Goal: Task Accomplishment & Management: Complete application form

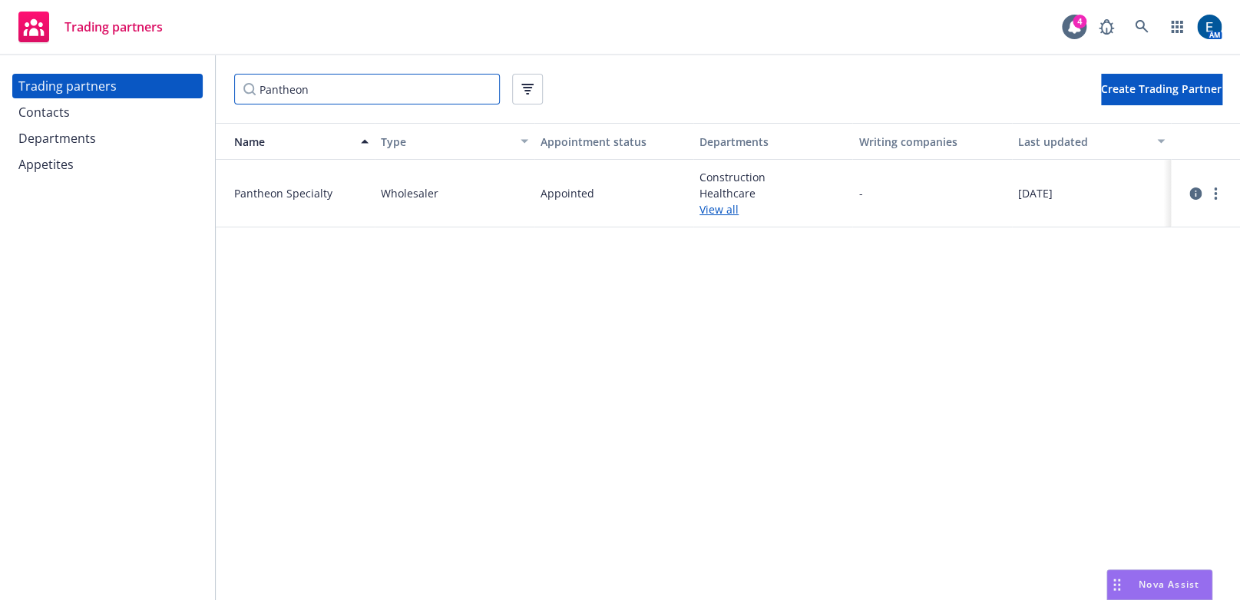
drag, startPoint x: 0, startPoint y: 0, endPoint x: 157, endPoint y: 89, distance: 180.8
click at [157, 89] on div "Trading partners Contacts Departments Appetites Pantheon Create Trading Partner…" at bounding box center [620, 327] width 1240 height 544
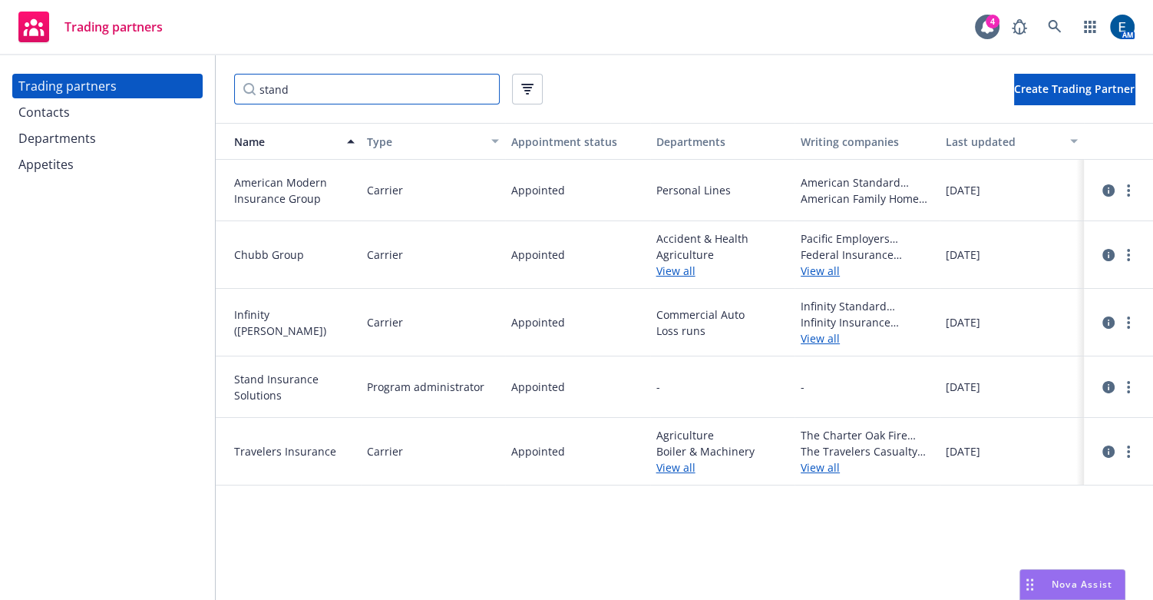
type input "stand"
drag, startPoint x: 275, startPoint y: 370, endPoint x: 231, endPoint y: 352, distance: 47.2
click at [234, 371] on span "Stand Insurance Solutions" at bounding box center [294, 387] width 121 height 32
copy span "Stand Insurance Solutions"
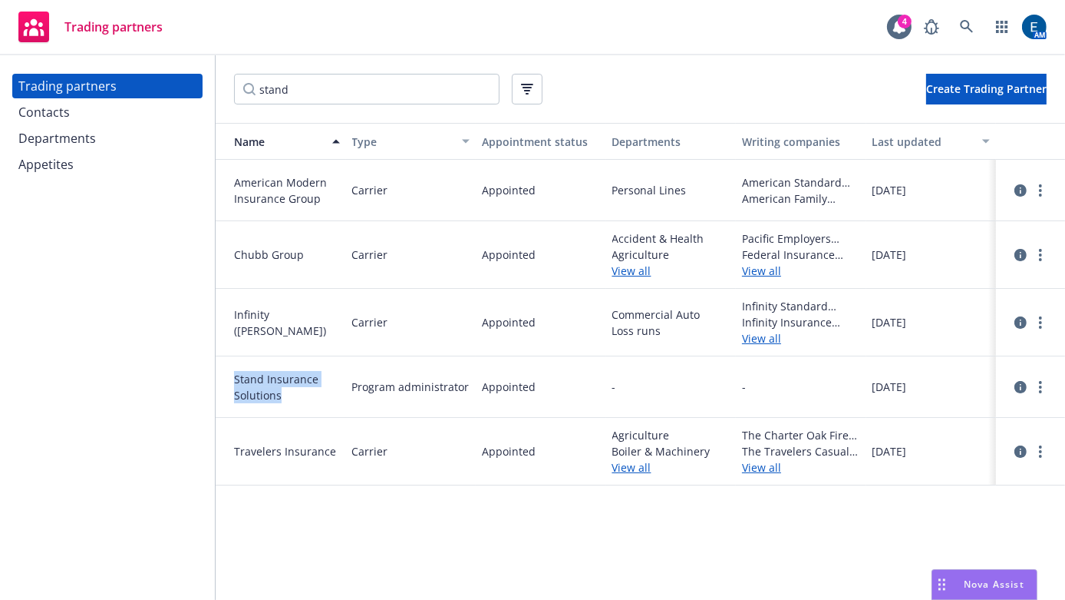
click at [88, 126] on div "Departments" at bounding box center [107, 138] width 178 height 25
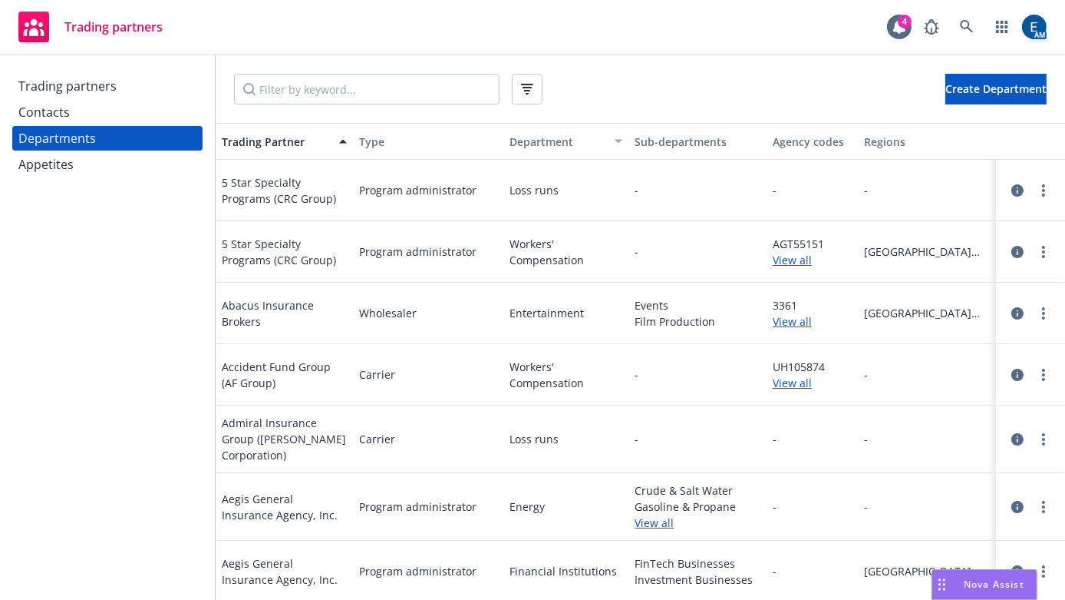
click at [71, 100] on div "Contacts" at bounding box center [107, 112] width 178 height 25
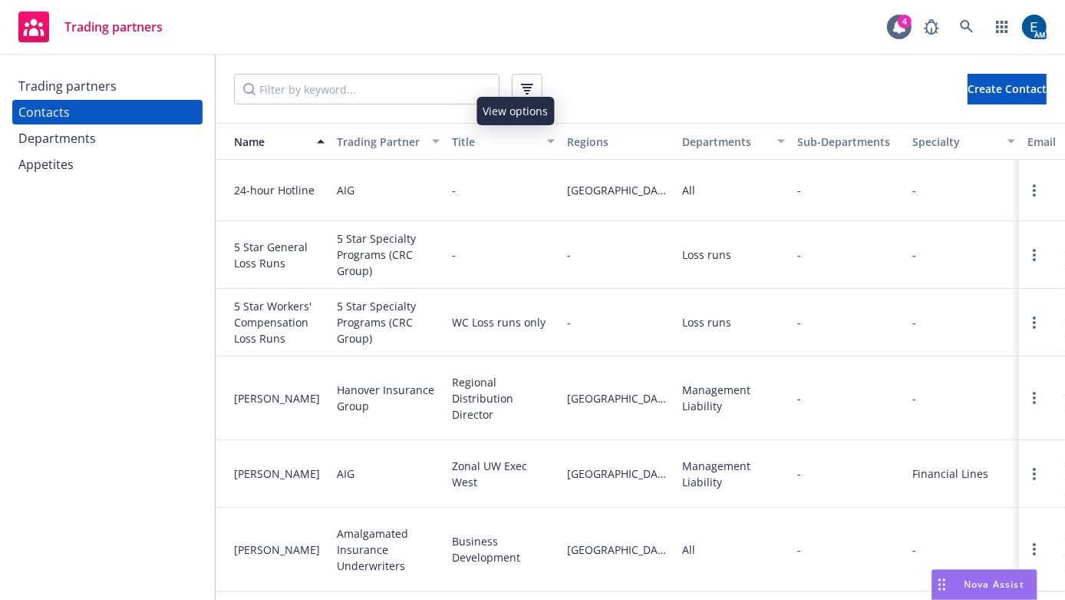
click at [512, 80] on button "button" at bounding box center [527, 89] width 31 height 31
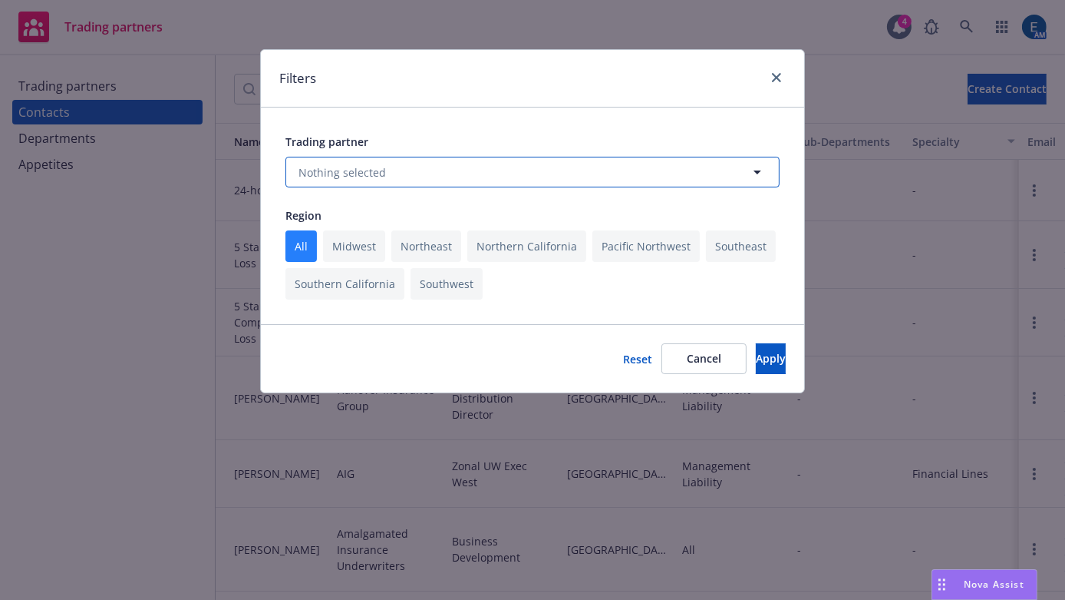
click at [535, 157] on button "Nothing selected" at bounding box center [533, 172] width 494 height 31
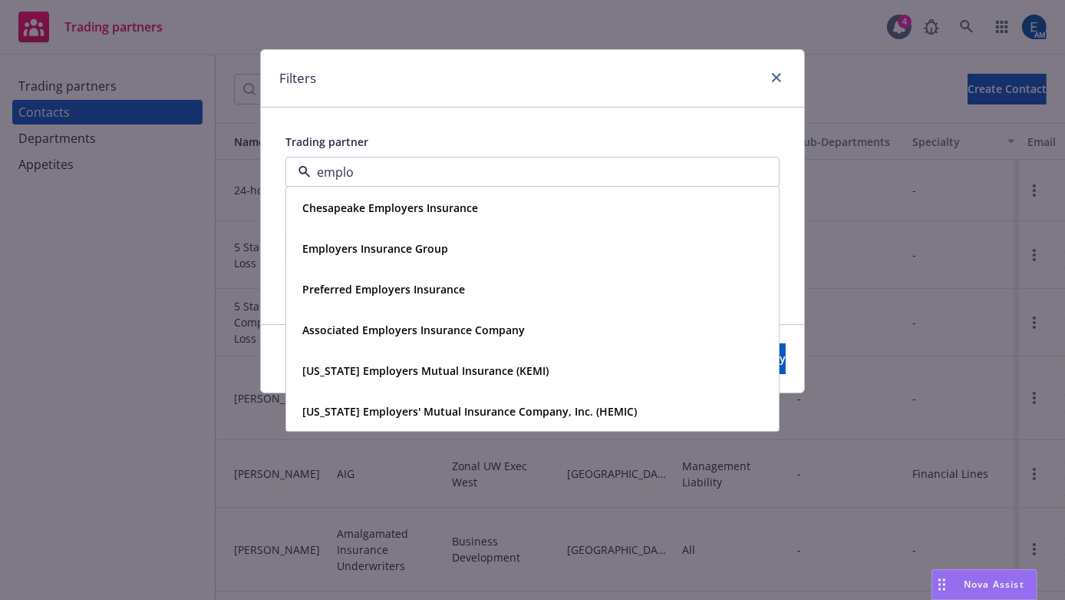
type input "employ"
click at [442, 238] on div "Employers Insurance Group" at bounding box center [532, 249] width 473 height 22
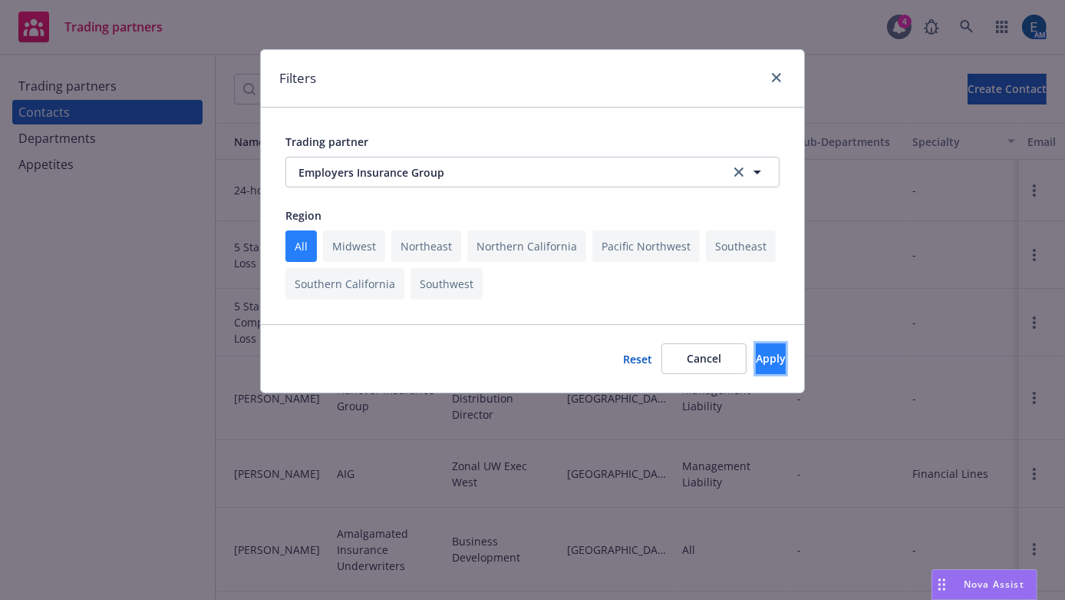
click at [772, 343] on button "Apply" at bounding box center [771, 358] width 30 height 31
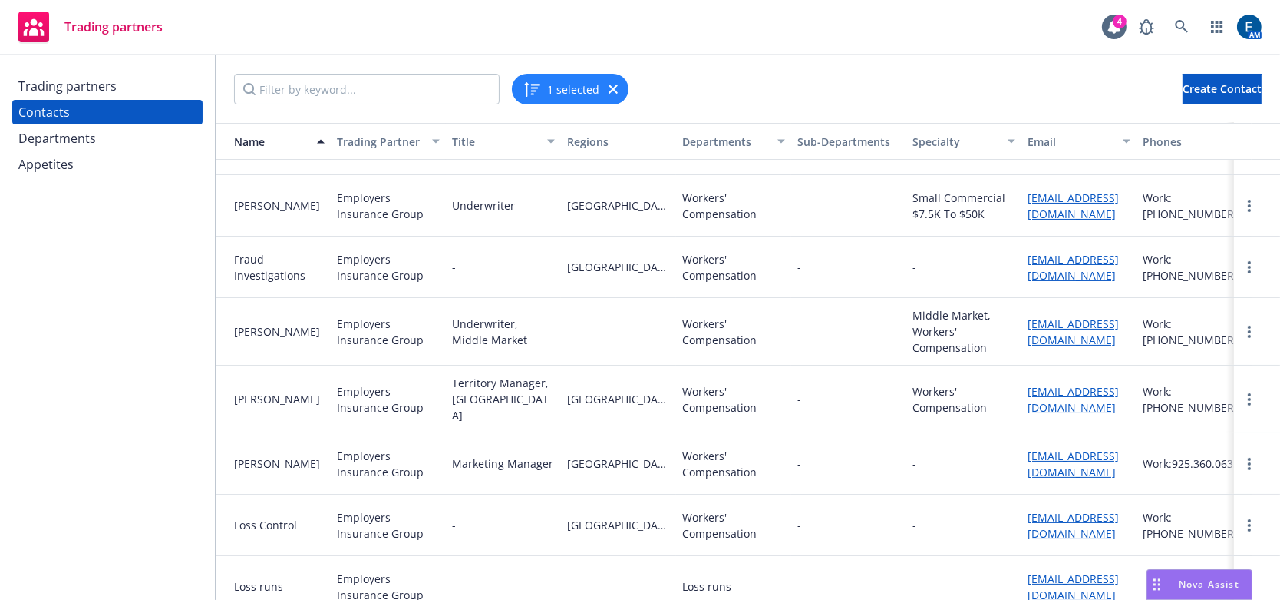
scroll to position [418, 0]
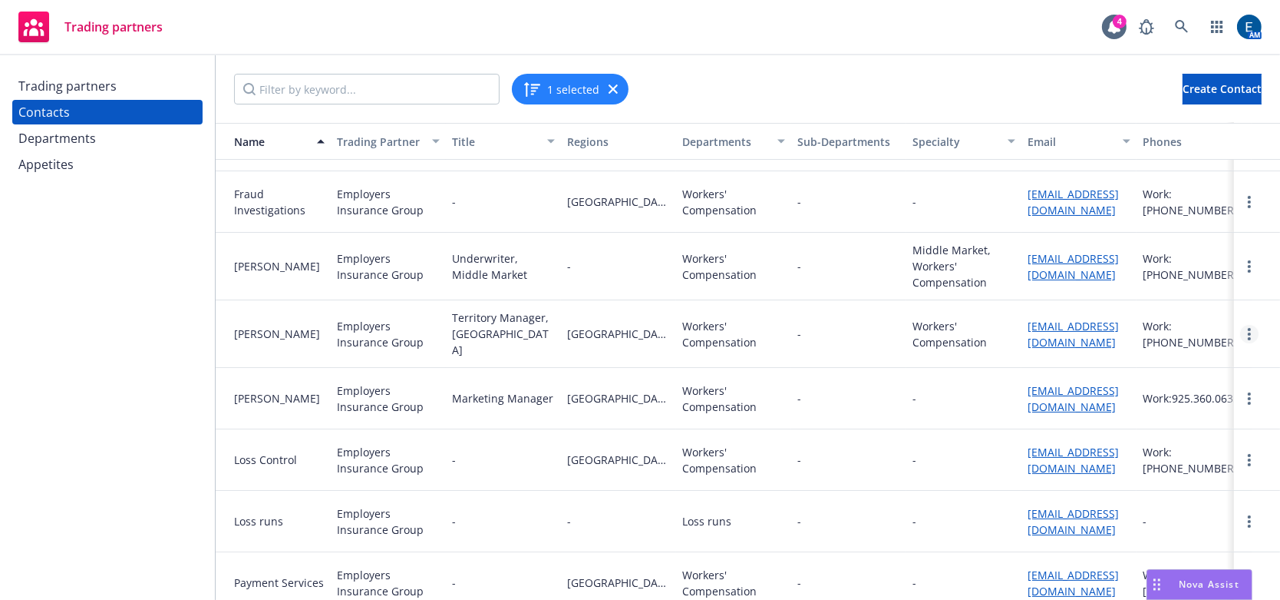
click at [1239, 325] on link "more" at bounding box center [1249, 334] width 18 height 18
click at [1197, 361] on link "Delete" at bounding box center [1205, 370] width 82 height 31
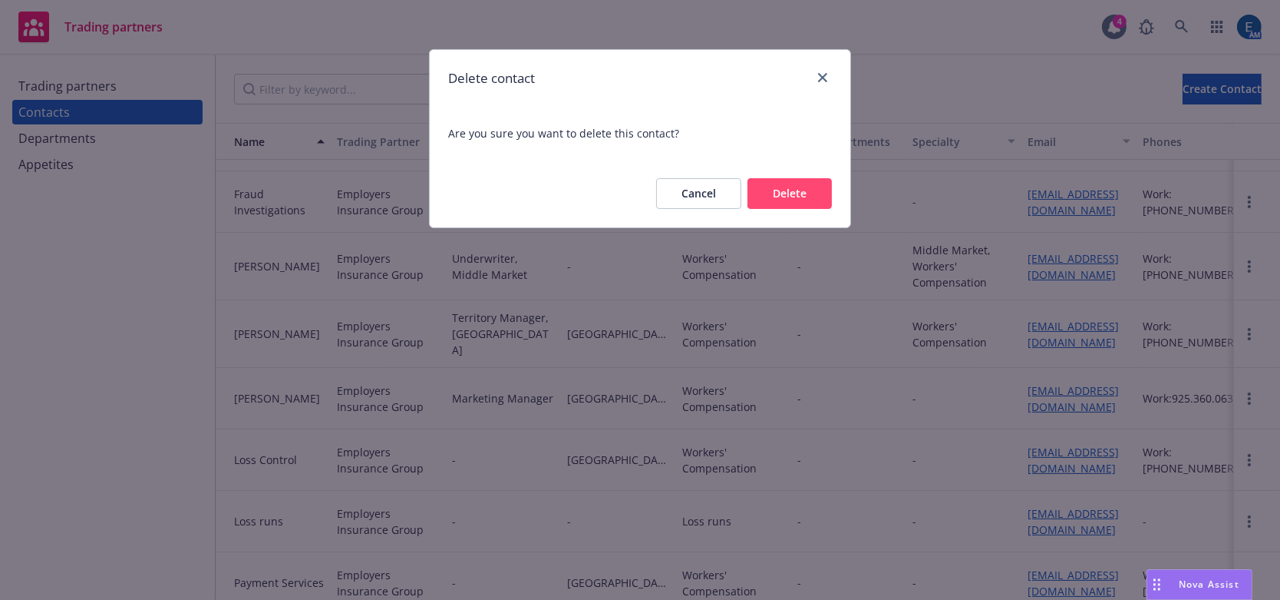
click at [801, 178] on button "Delete" at bounding box center [790, 193] width 84 height 31
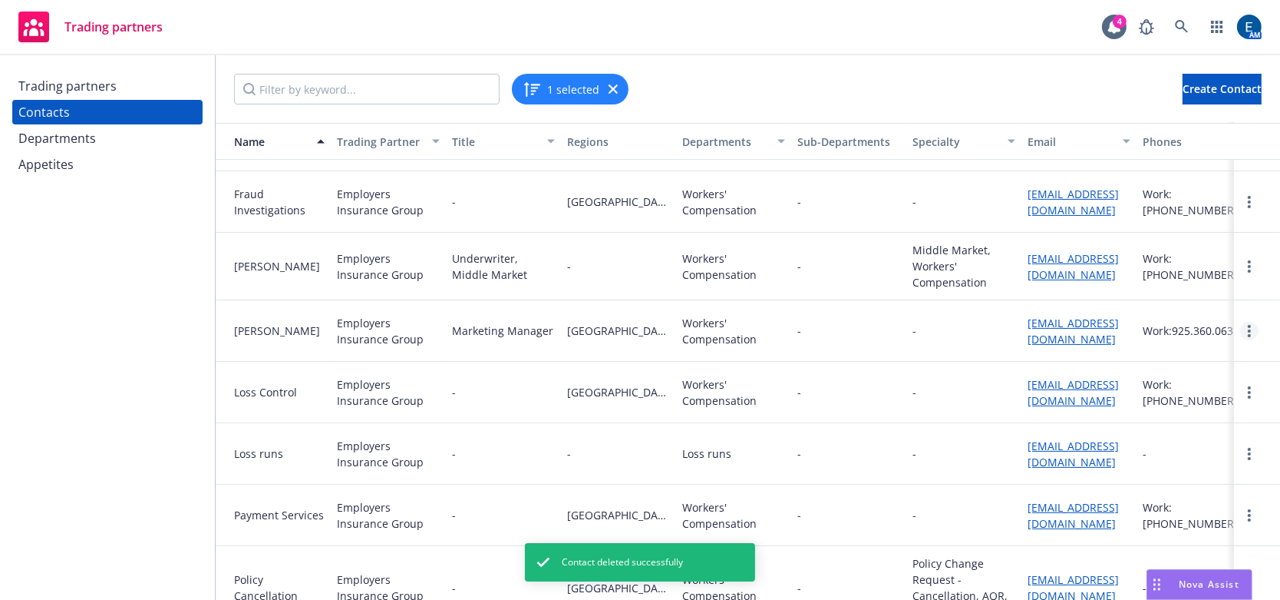
click at [1239, 325] on icon "more" at bounding box center [1249, 331] width 3 height 12
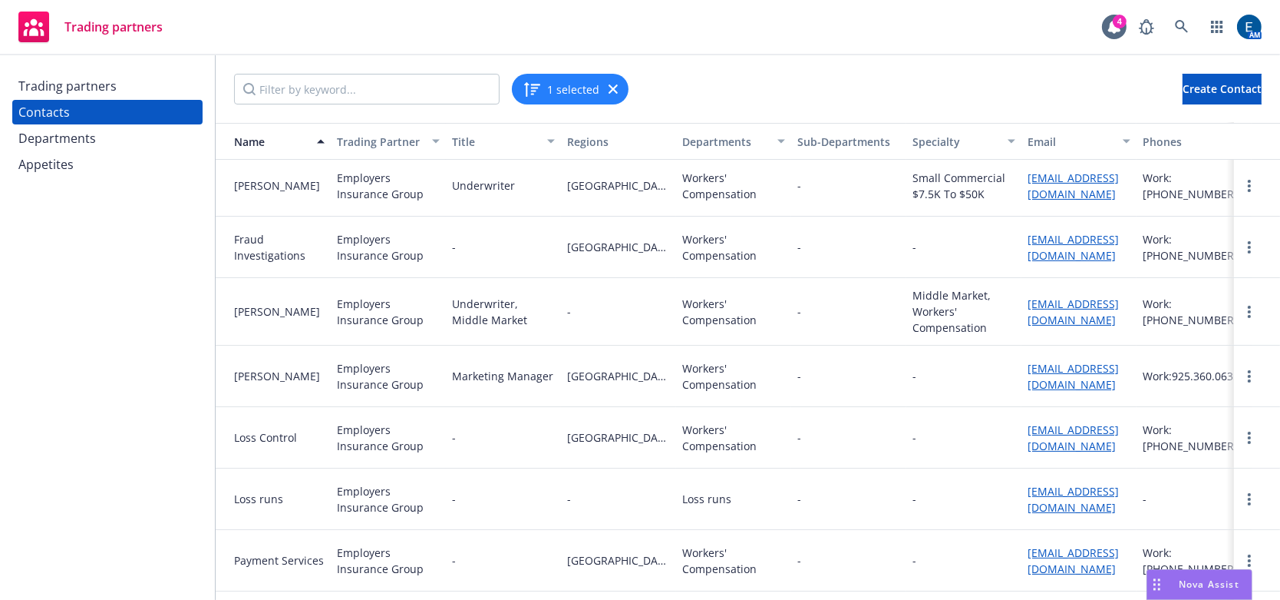
scroll to position [348, 0]
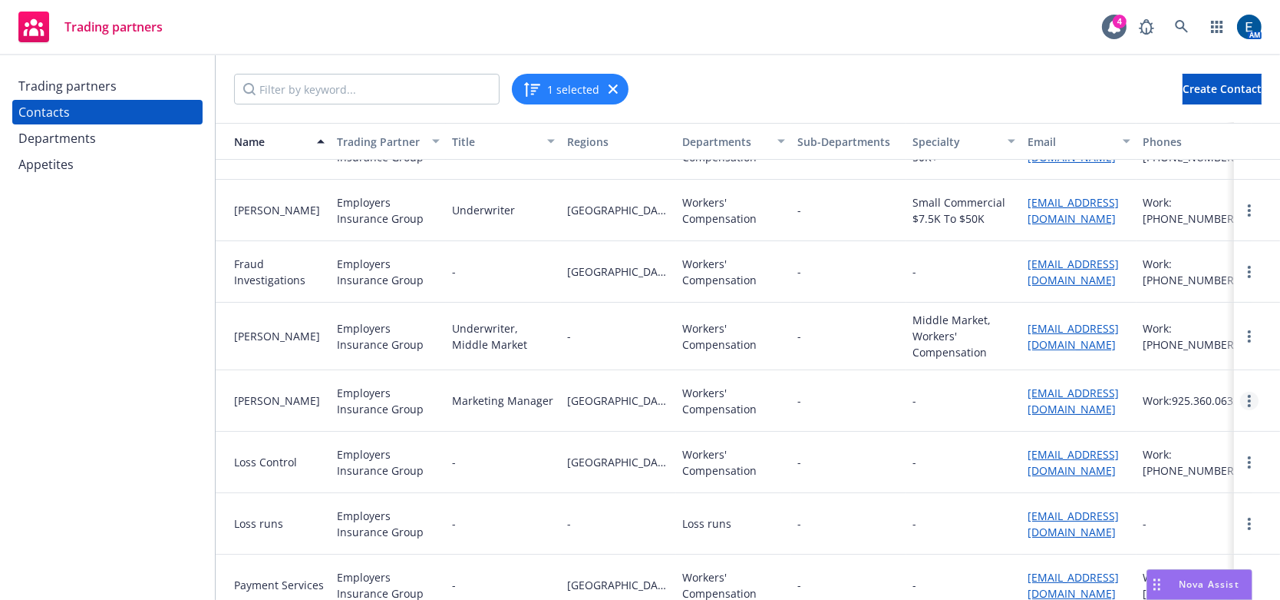
click at [1239, 399] on circle "more" at bounding box center [1249, 400] width 3 height 3
click at [1224, 424] on link "Delete" at bounding box center [1205, 439] width 82 height 31
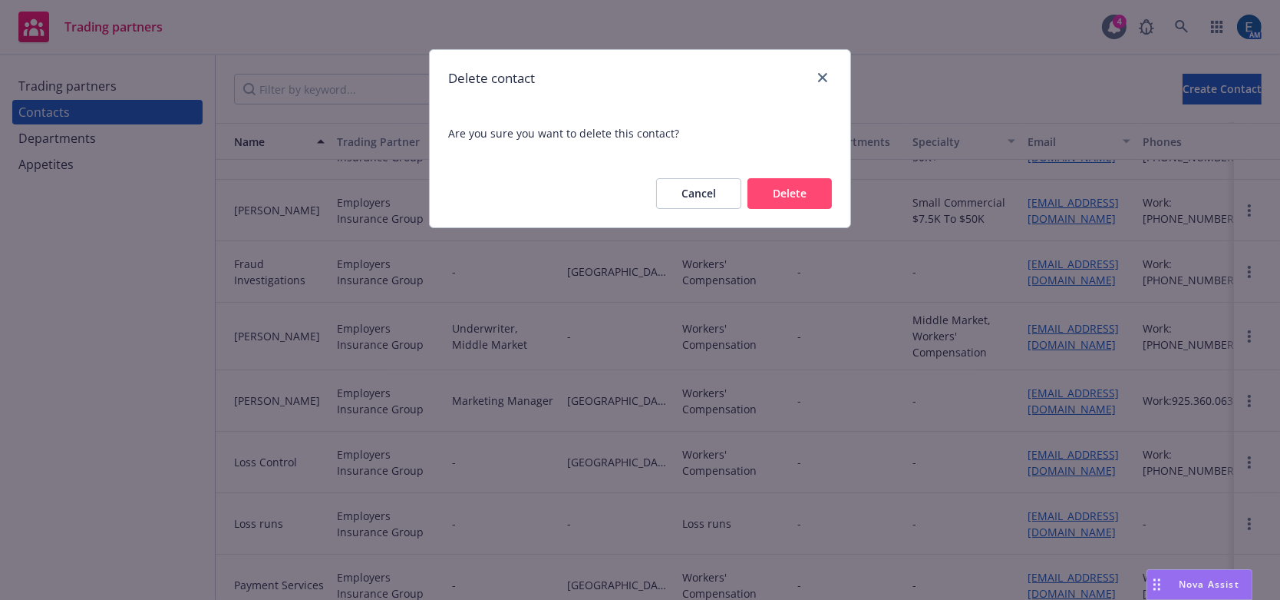
click at [813, 178] on button "Delete" at bounding box center [790, 193] width 84 height 31
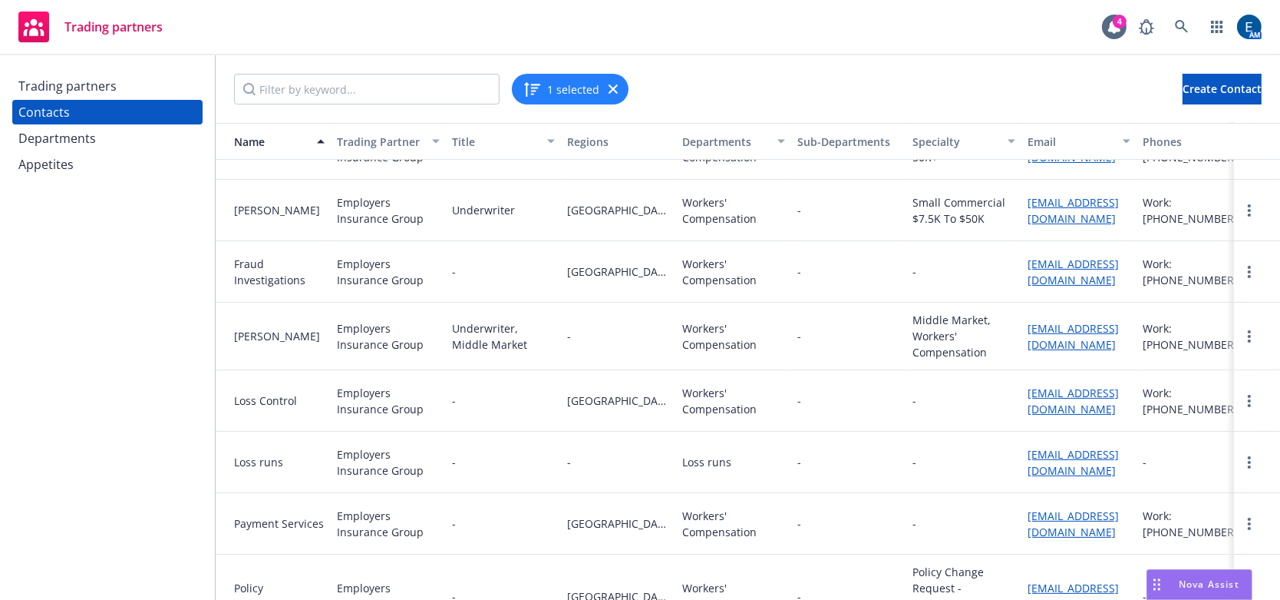
click at [701, 325] on div "Workers' Compensation" at bounding box center [733, 336] width 103 height 32
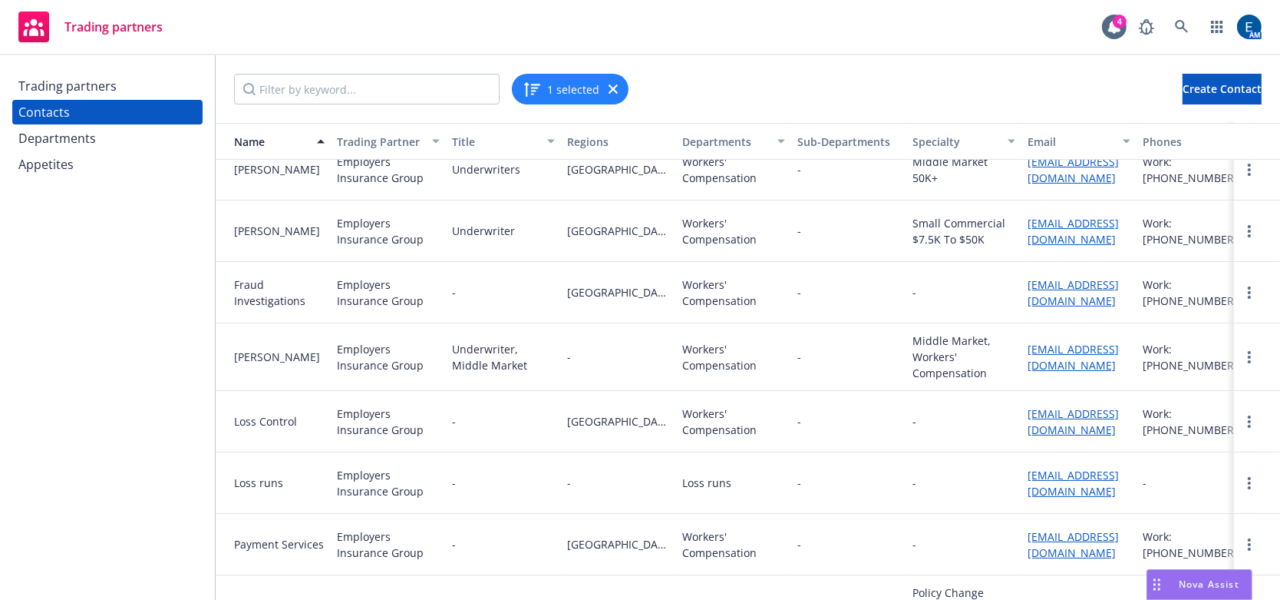
scroll to position [188, 0]
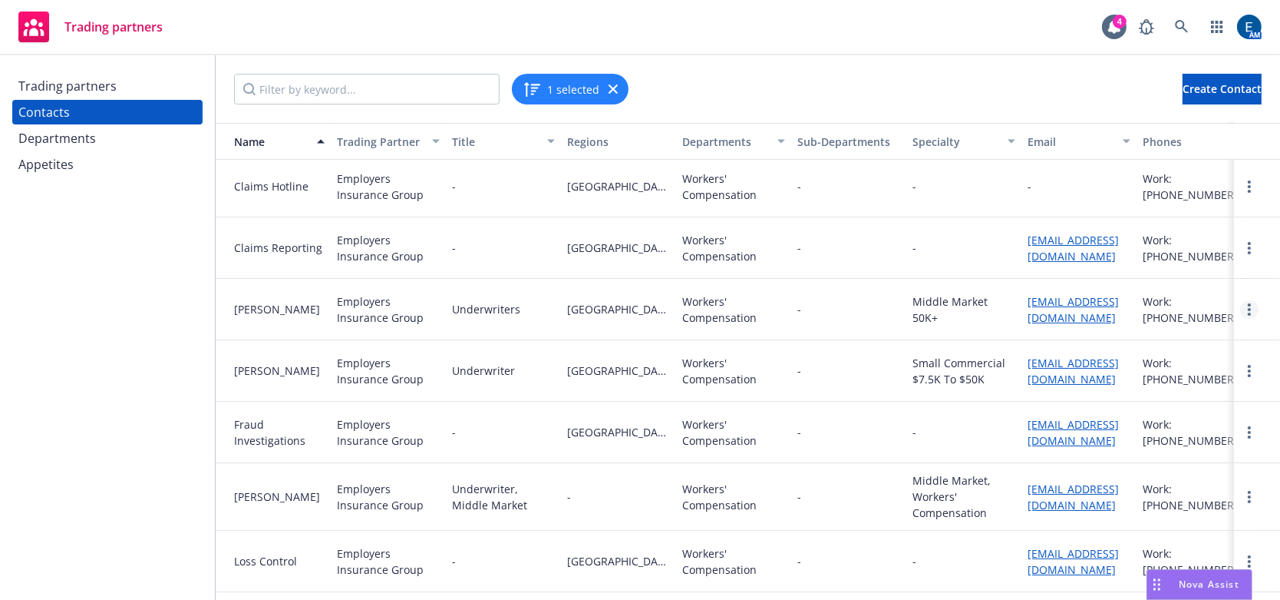
click at [1239, 300] on link "more" at bounding box center [1249, 309] width 18 height 18
click at [1204, 342] on link "Delete" at bounding box center [1205, 352] width 82 height 31
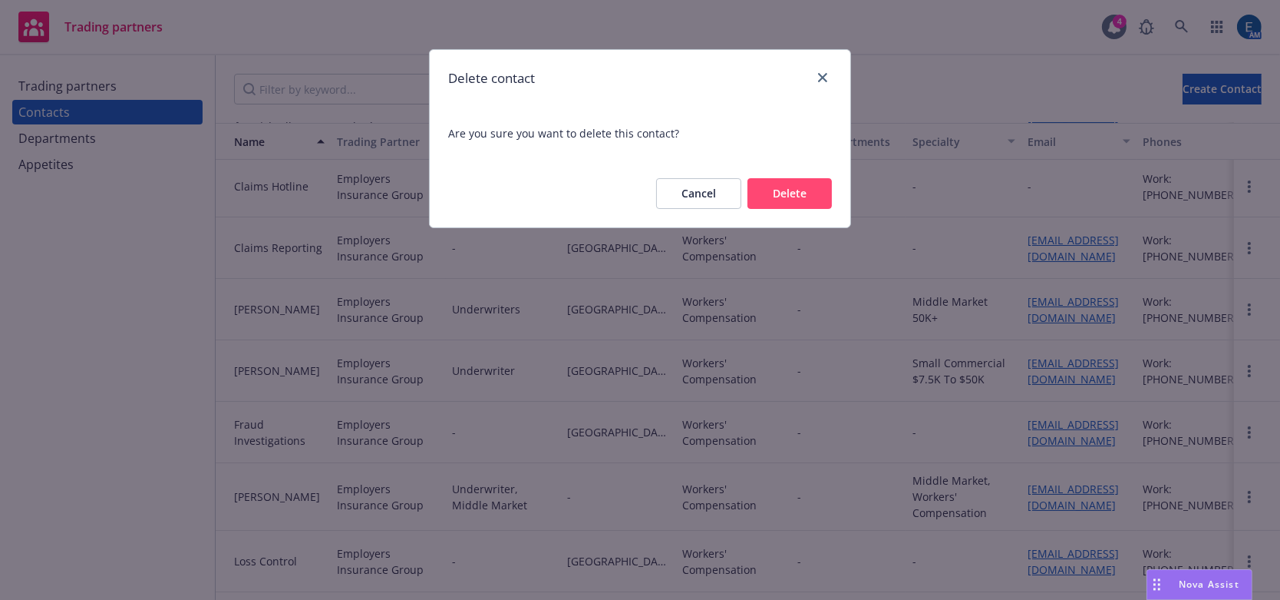
click at [805, 178] on button "Delete" at bounding box center [790, 193] width 84 height 31
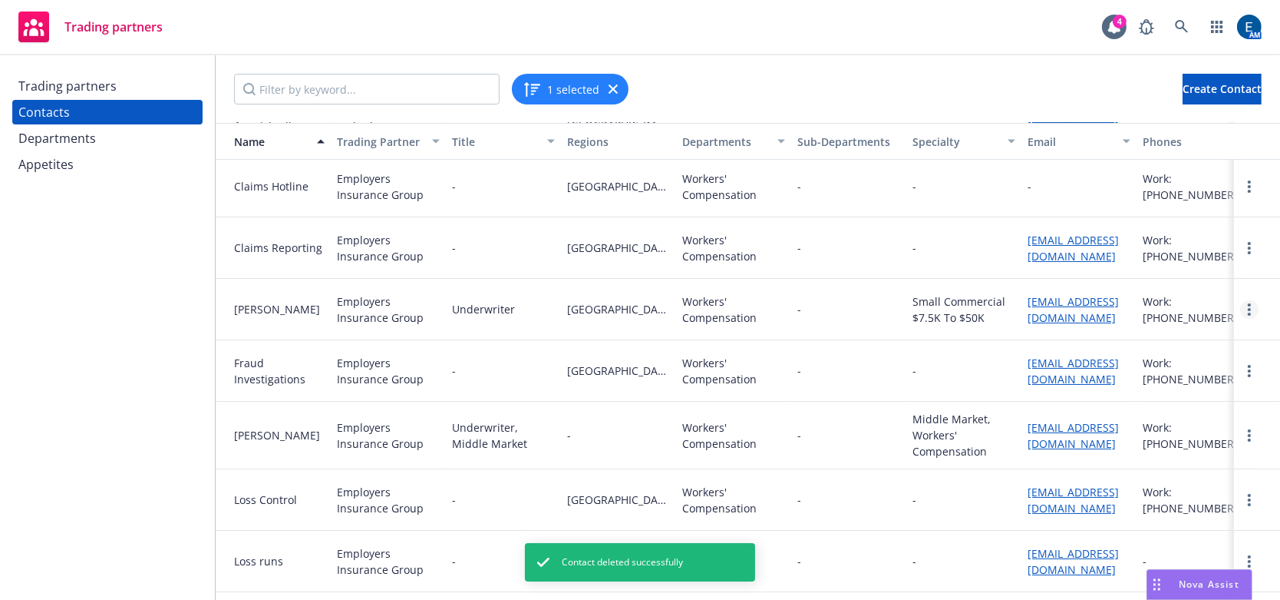
click at [1239, 303] on icon "more" at bounding box center [1249, 309] width 3 height 12
click at [1201, 338] on link "Delete" at bounding box center [1205, 352] width 82 height 31
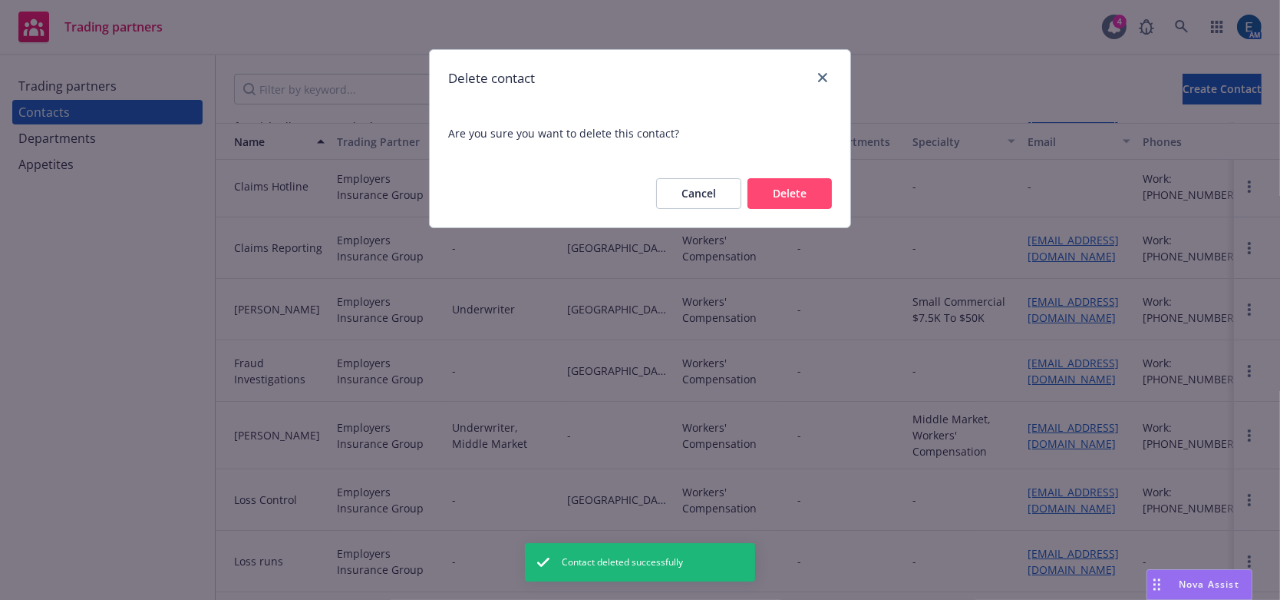
click at [826, 178] on button "Delete" at bounding box center [790, 193] width 84 height 31
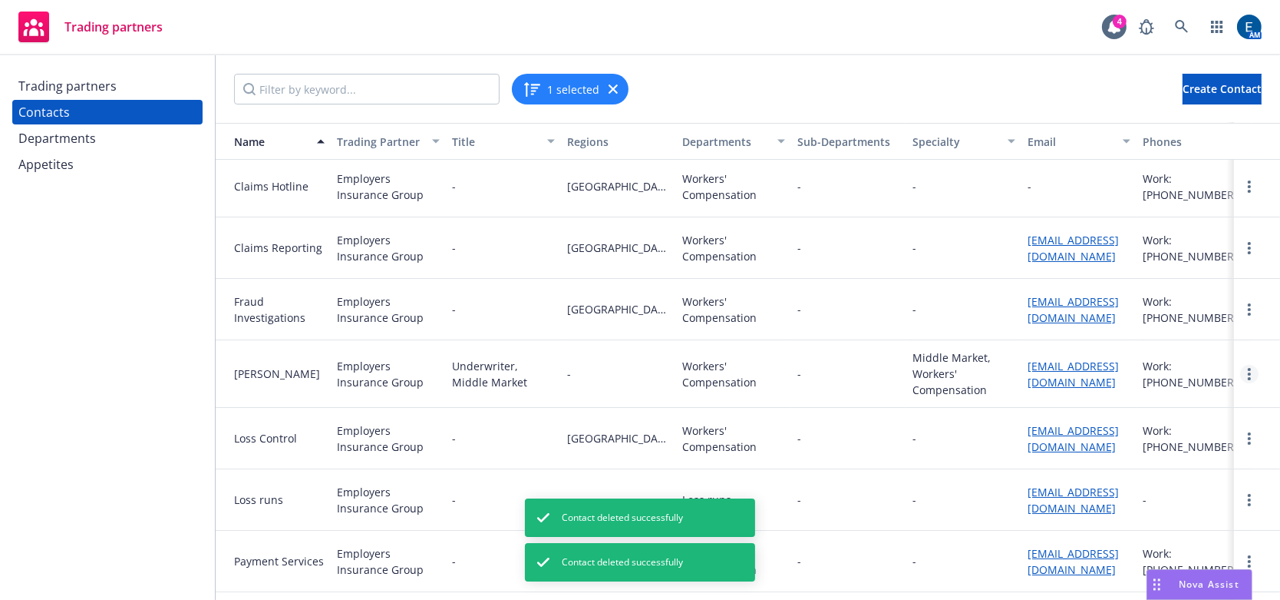
click at [1239, 365] on link "more" at bounding box center [1249, 374] width 18 height 18
click at [1190, 399] on link "Delete" at bounding box center [1205, 414] width 82 height 31
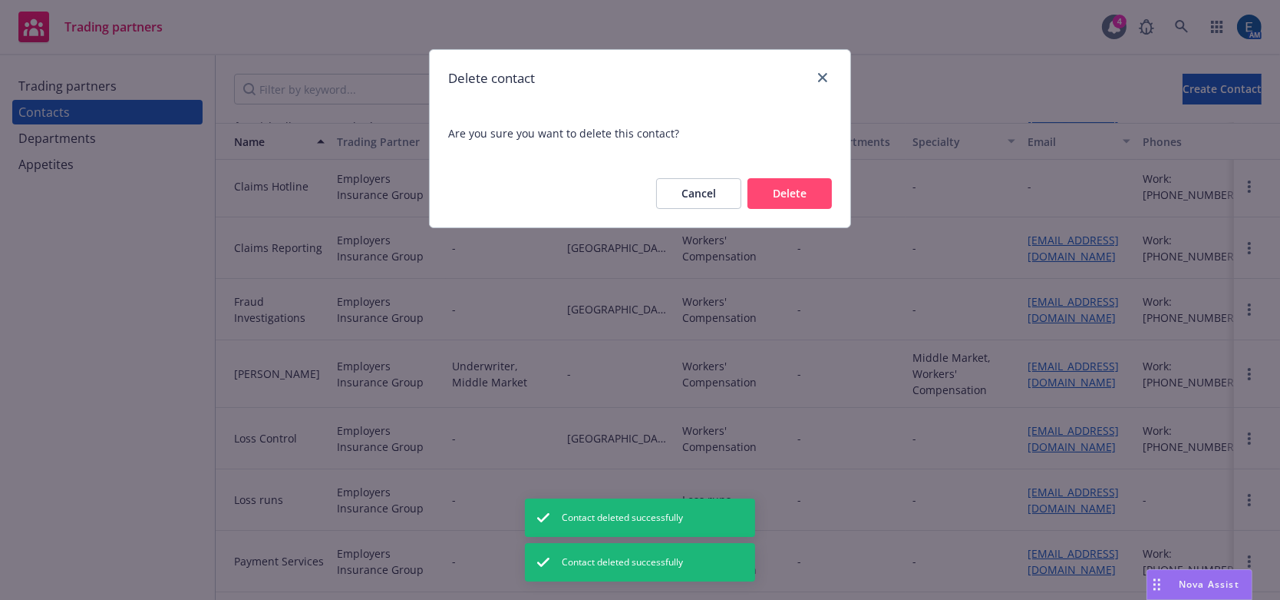
click at [801, 178] on button "Delete" at bounding box center [790, 193] width 84 height 31
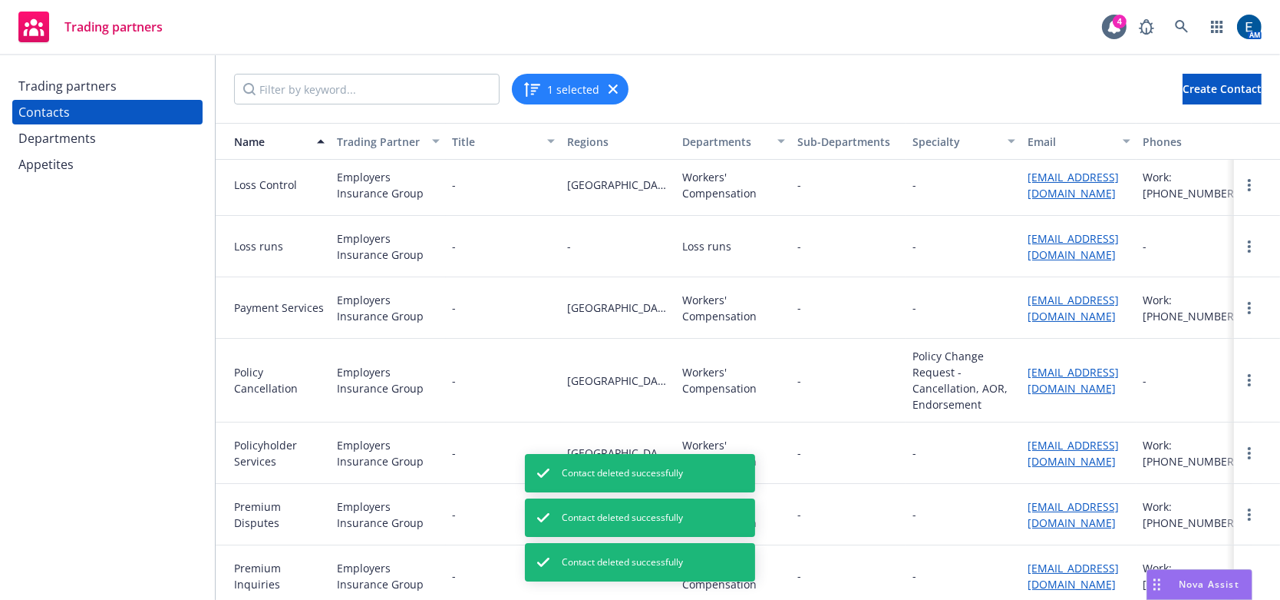
scroll to position [492, 0]
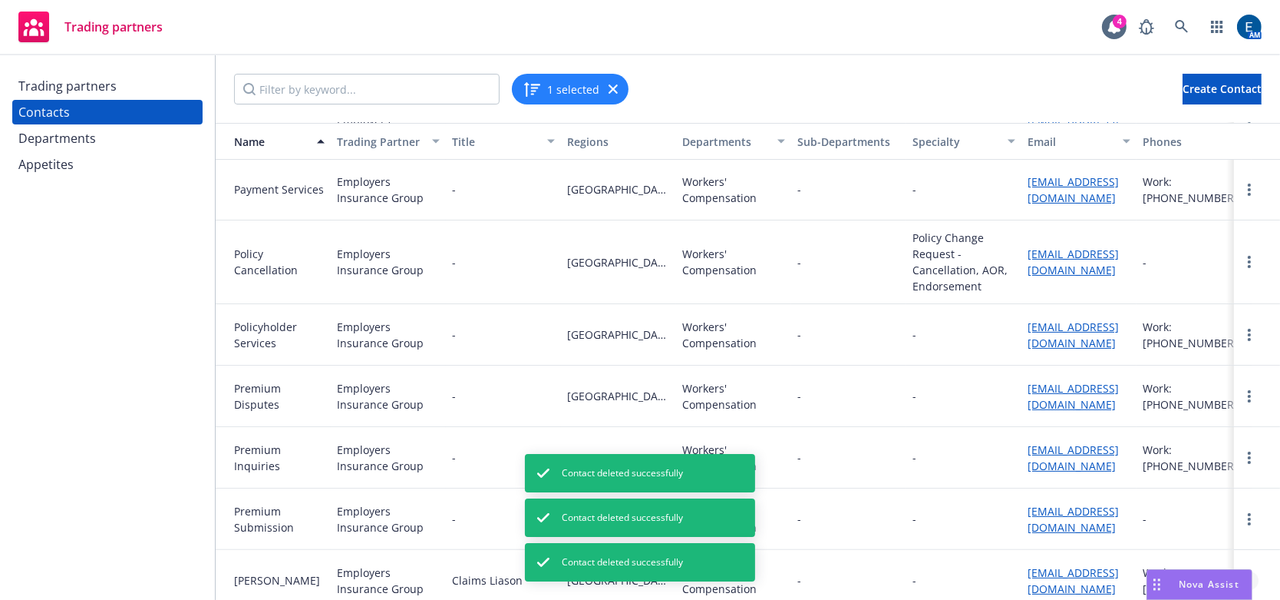
click at [1239, 571] on link "more" at bounding box center [1249, 580] width 18 height 18
click at [1221, 545] on link "Delete" at bounding box center [1215, 536] width 82 height 31
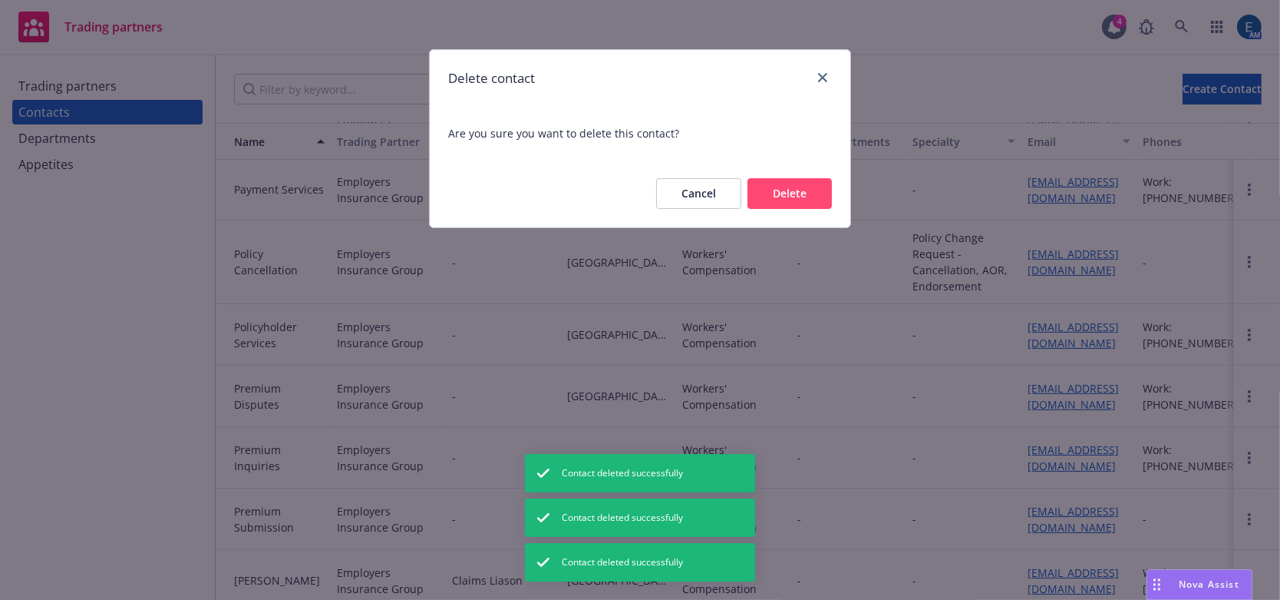
click at [800, 178] on button "Delete" at bounding box center [790, 193] width 84 height 31
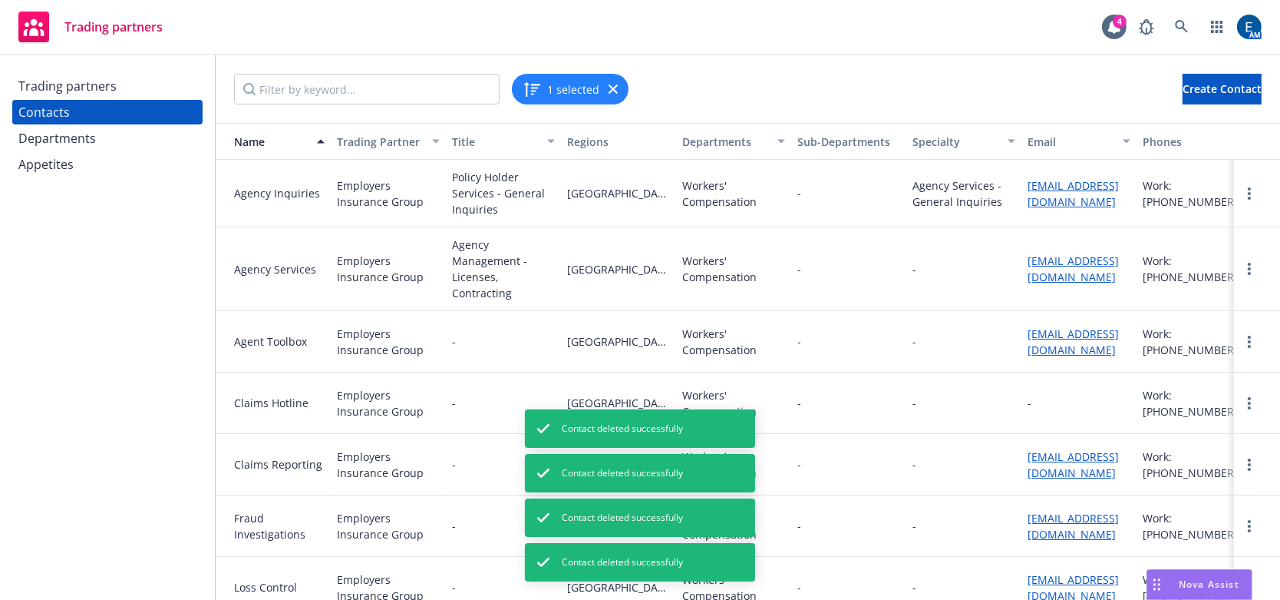
scroll to position [0, 0]
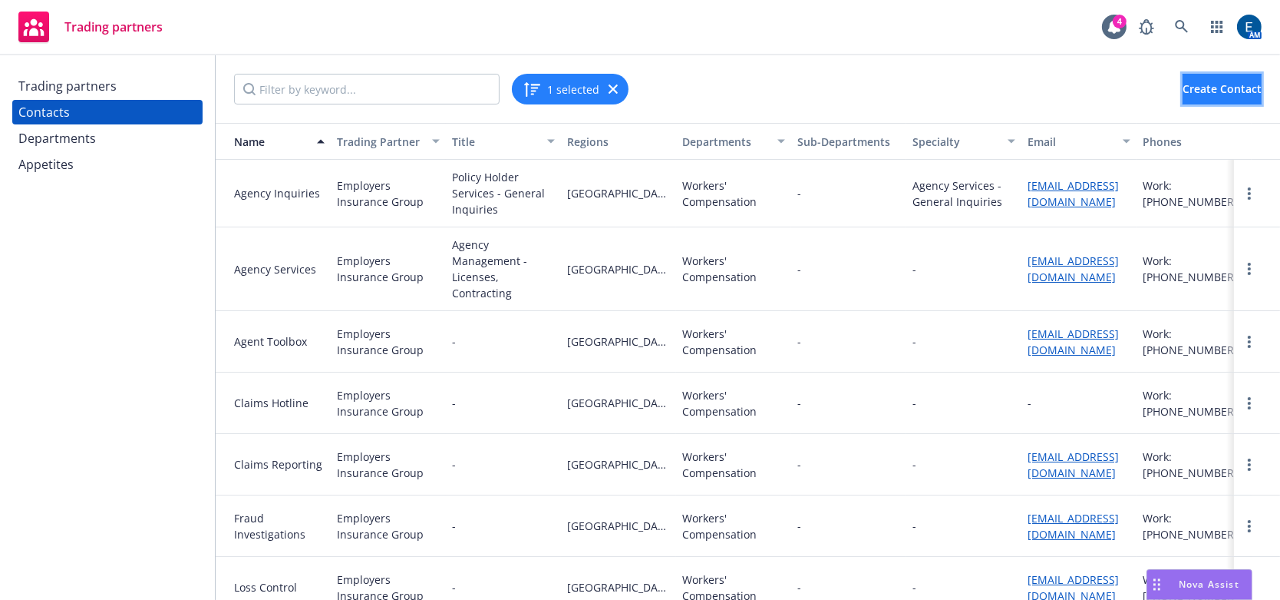
click at [1183, 74] on button "Create Contact" at bounding box center [1222, 89] width 79 height 31
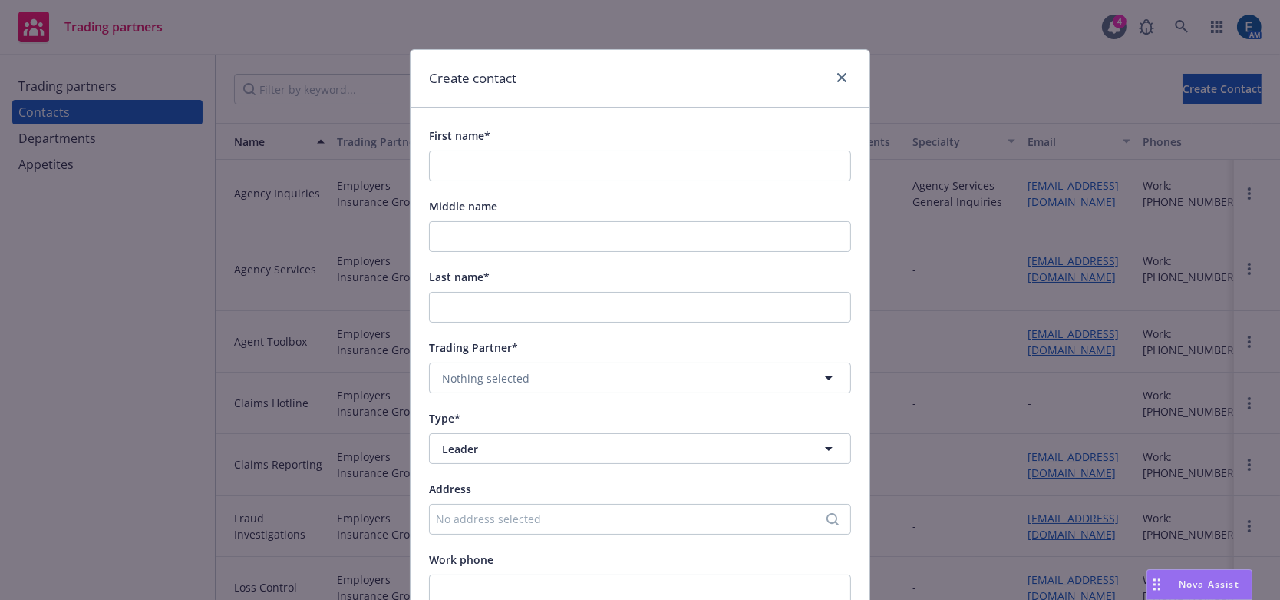
drag, startPoint x: 590, startPoint y: 130, endPoint x: 591, endPoint y: 144, distance: 13.1
click at [590, 131] on div "First name*" at bounding box center [640, 153] width 422 height 55
click at [591, 150] on input "First name*" at bounding box center [640, 165] width 422 height 31
paste input "[PERSON_NAME]"
type input "[PERSON_NAME]"
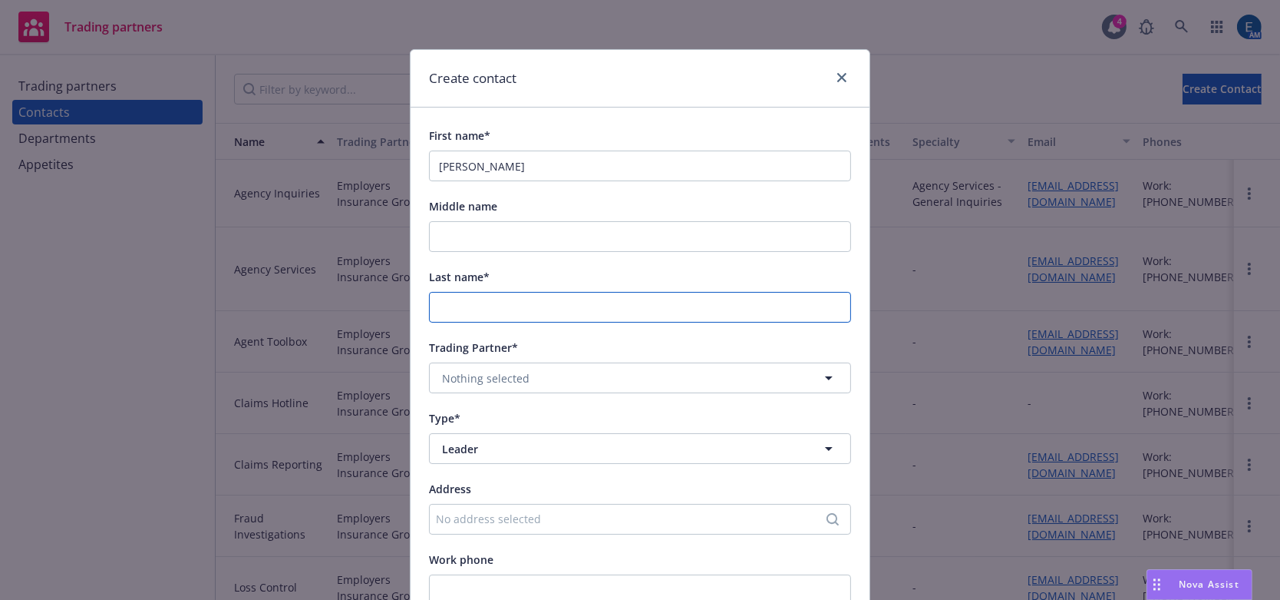
click at [429, 292] on input "Last name*" at bounding box center [640, 307] width 422 height 31
paste input "Young"
type input "Young"
click at [468, 362] on button "Nothing selected" at bounding box center [640, 377] width 422 height 31
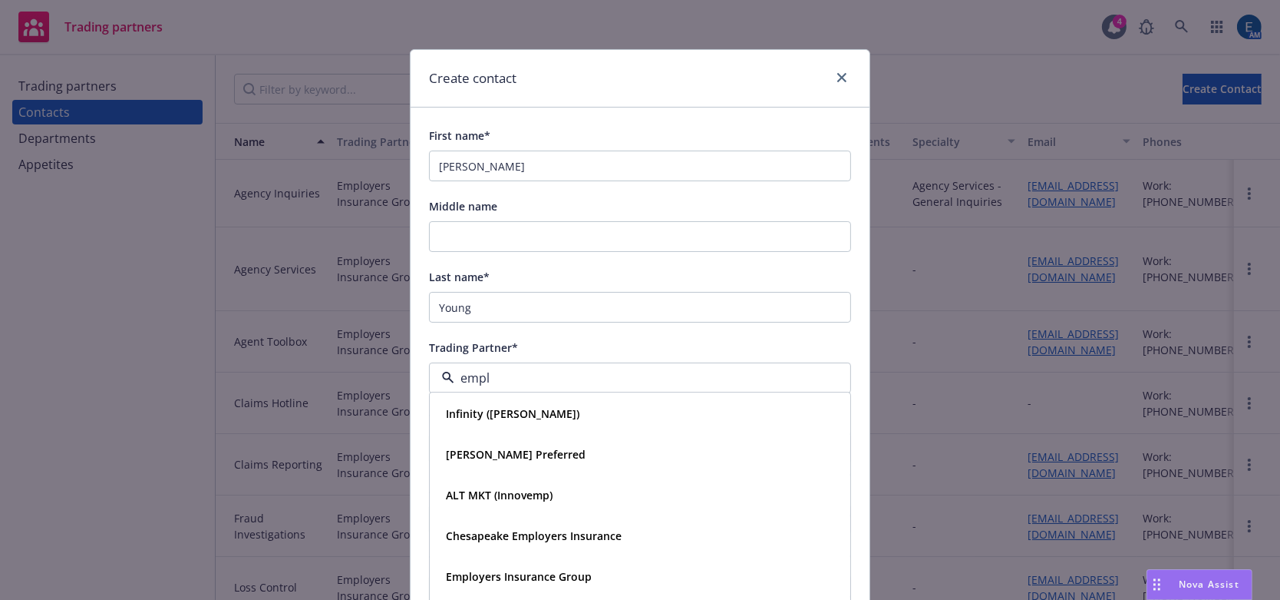
type input "emplo"
drag, startPoint x: 487, startPoint y: 414, endPoint x: 487, endPoint y: 391, distance: 22.3
click at [487, 448] on strong "Employers Insurance Group" at bounding box center [519, 455] width 146 height 15
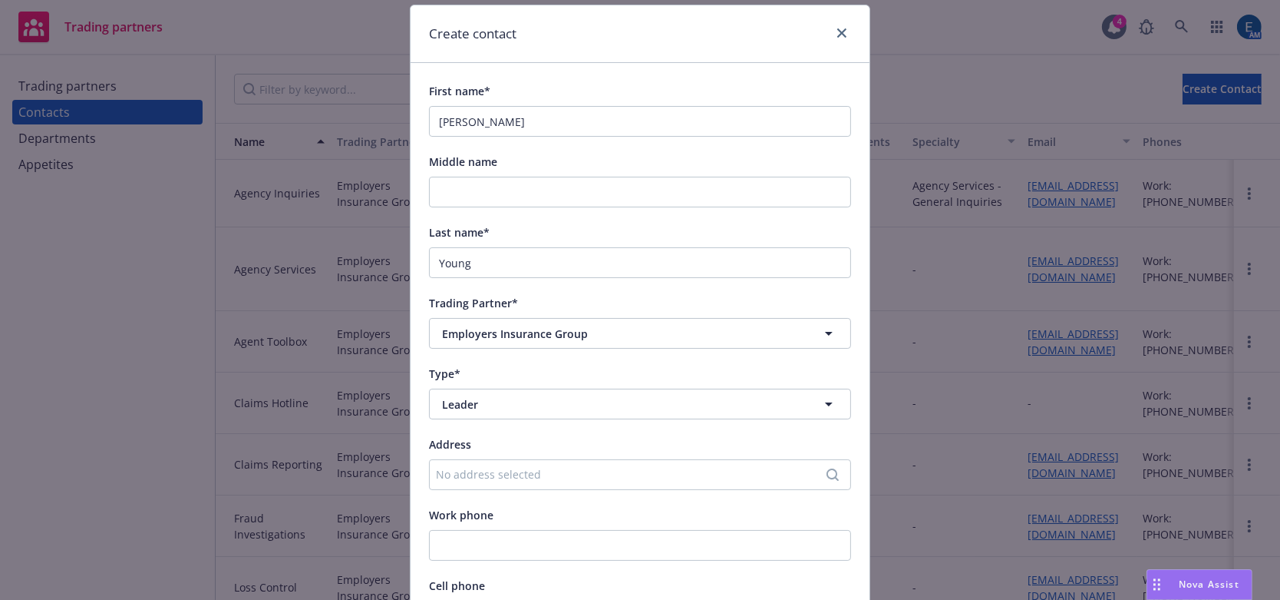
scroll to position [69, 0]
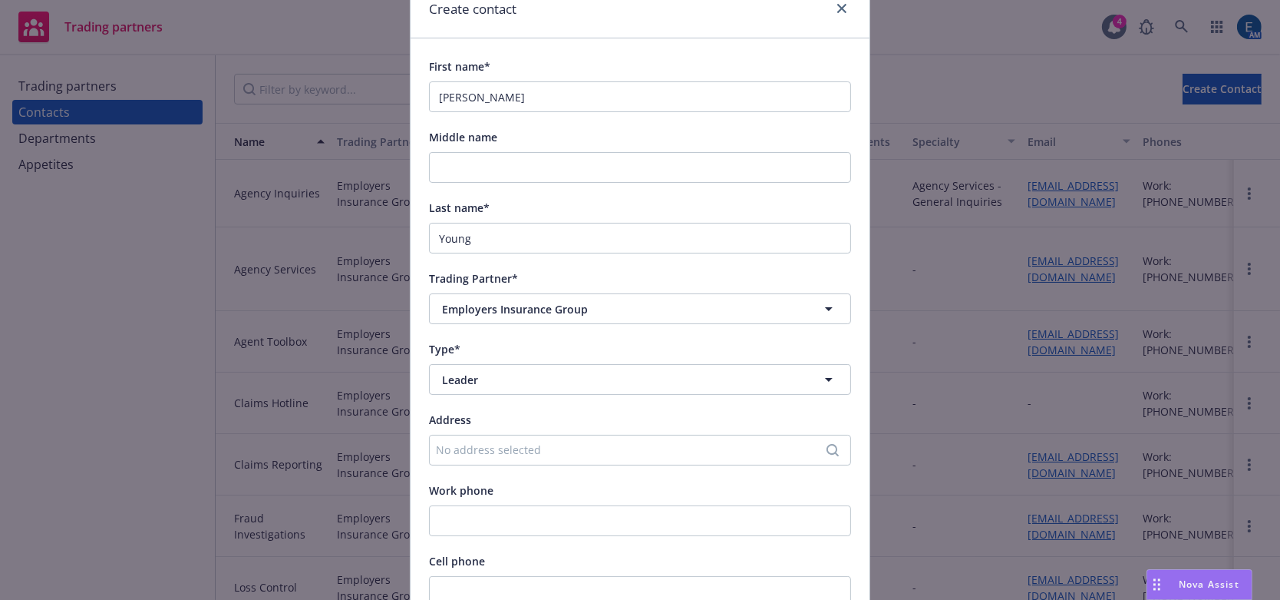
drag, startPoint x: 499, startPoint y: 339, endPoint x: 500, endPoint y: 328, distance: 10.9
click at [499, 337] on div "First name* [PERSON_NAME] Middle name Last name* [PERSON_NAME] Trading Partner*…" at bounding box center [640, 579] width 422 height 1044
click at [500, 372] on span "Leader" at bounding box center [612, 380] width 340 height 16
click at [502, 408] on strong "All Departments" at bounding box center [488, 415] width 85 height 15
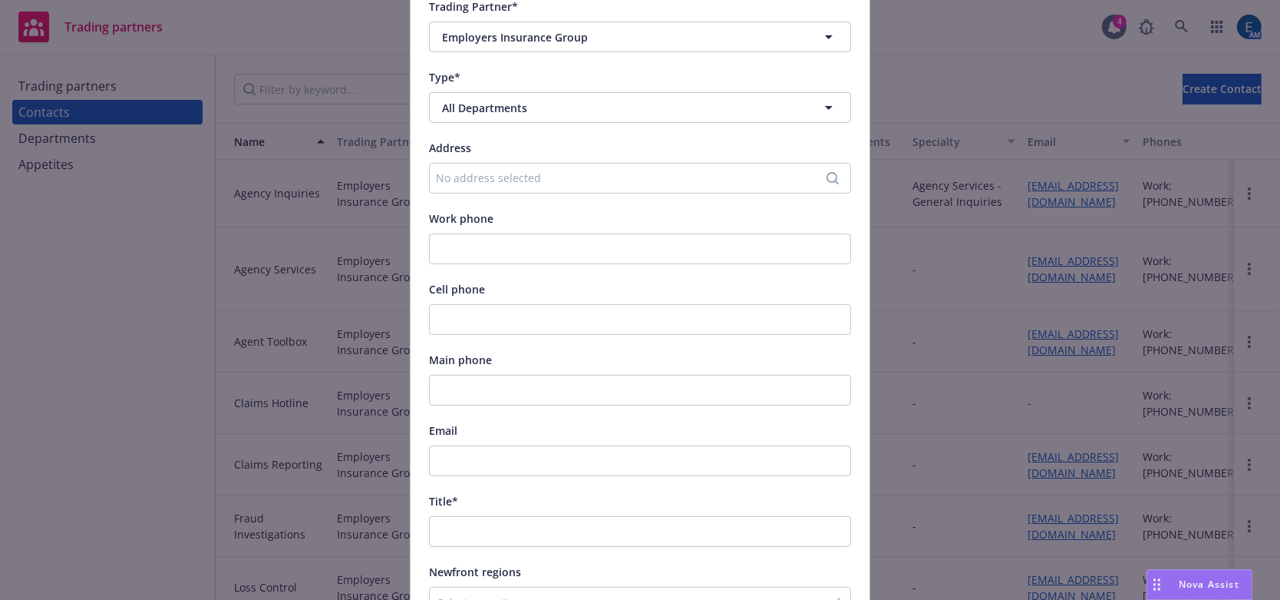
scroll to position [348, 0]
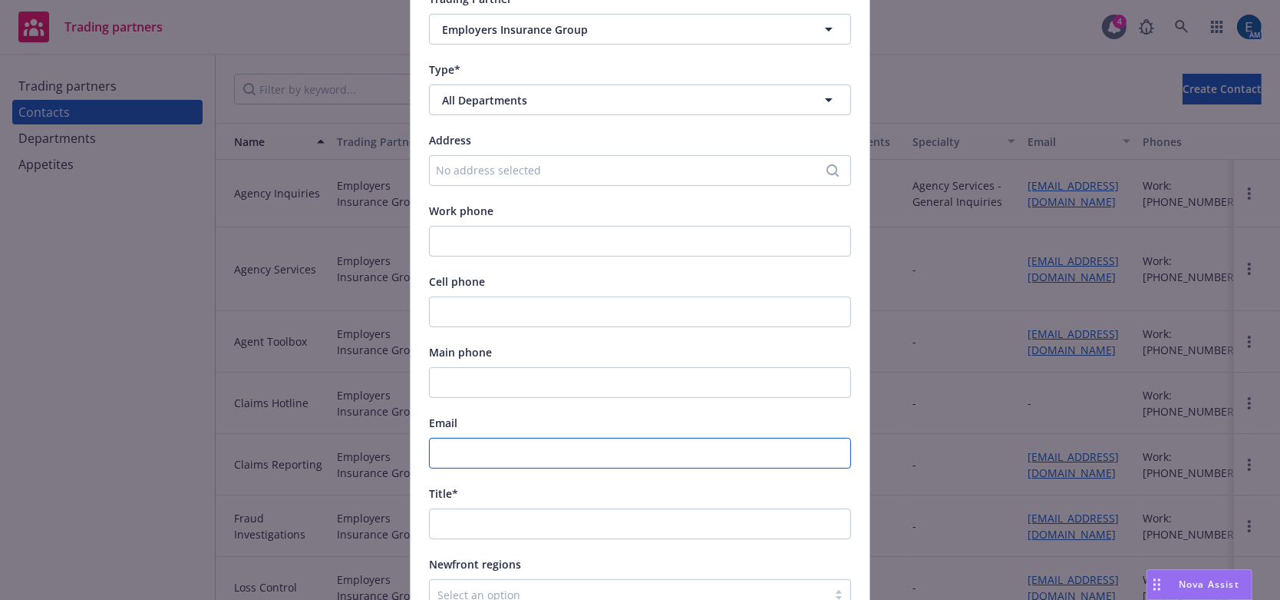
click at [457, 438] on input "Email" at bounding box center [640, 453] width 422 height 31
paste input "[EMAIL_ADDRESS][DOMAIN_NAME]"
type input "[EMAIL_ADDRESS][DOMAIN_NAME]"
click at [474, 508] on input "Title*" at bounding box center [640, 523] width 422 height 31
paste input "[PERSON_NAME]"
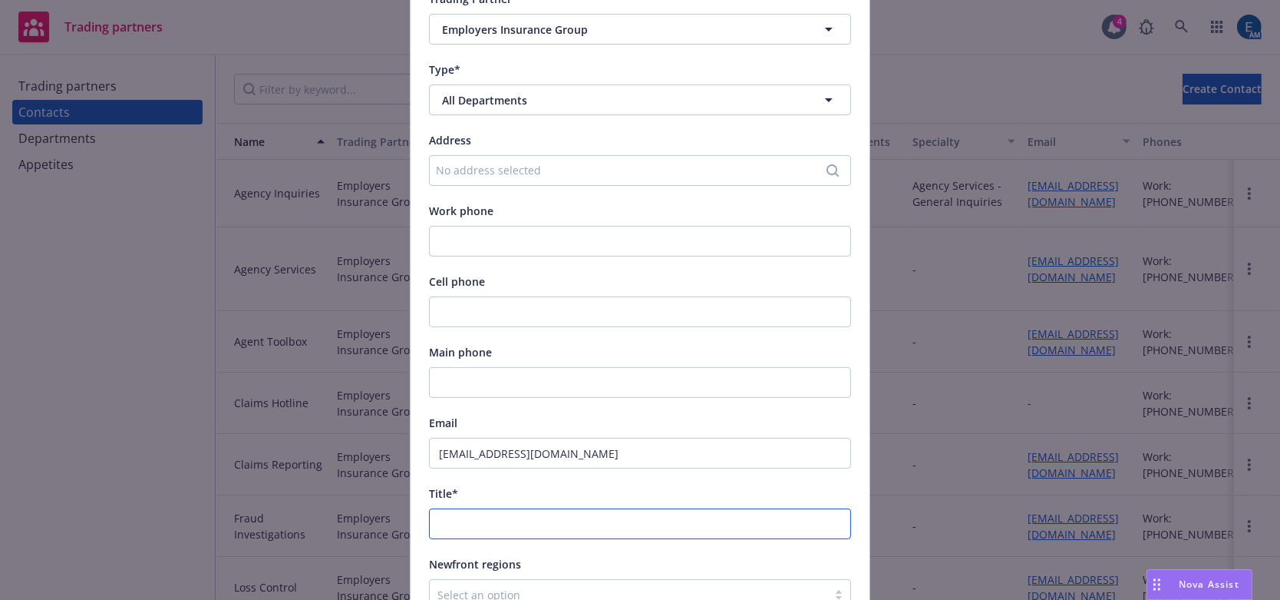
type input "[PERSON_NAME]"
click at [471, 508] on input "Title*" at bounding box center [640, 523] width 422 height 31
paste input "Territory Manager"
type input "Territory Manager"
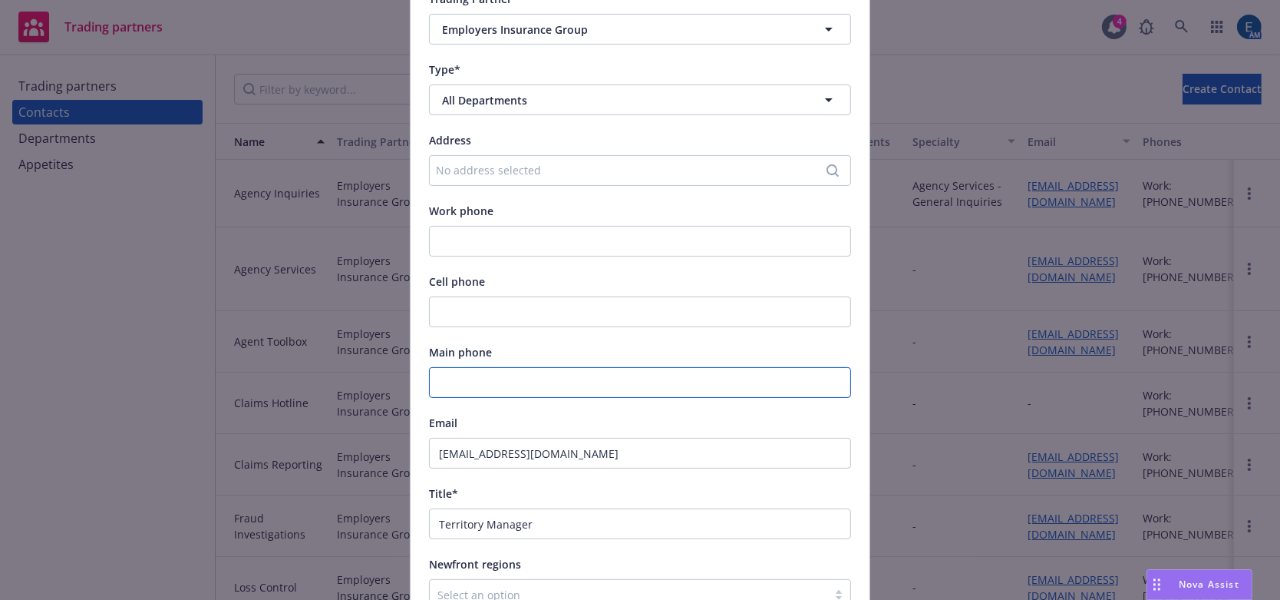
click at [440, 367] on input "Main phone" at bounding box center [640, 382] width 422 height 31
paste input "[PHONE_NUMBER]"
type input "[PHONE_NUMBER]"
click at [651, 342] on div "Main phone" at bounding box center [640, 351] width 422 height 18
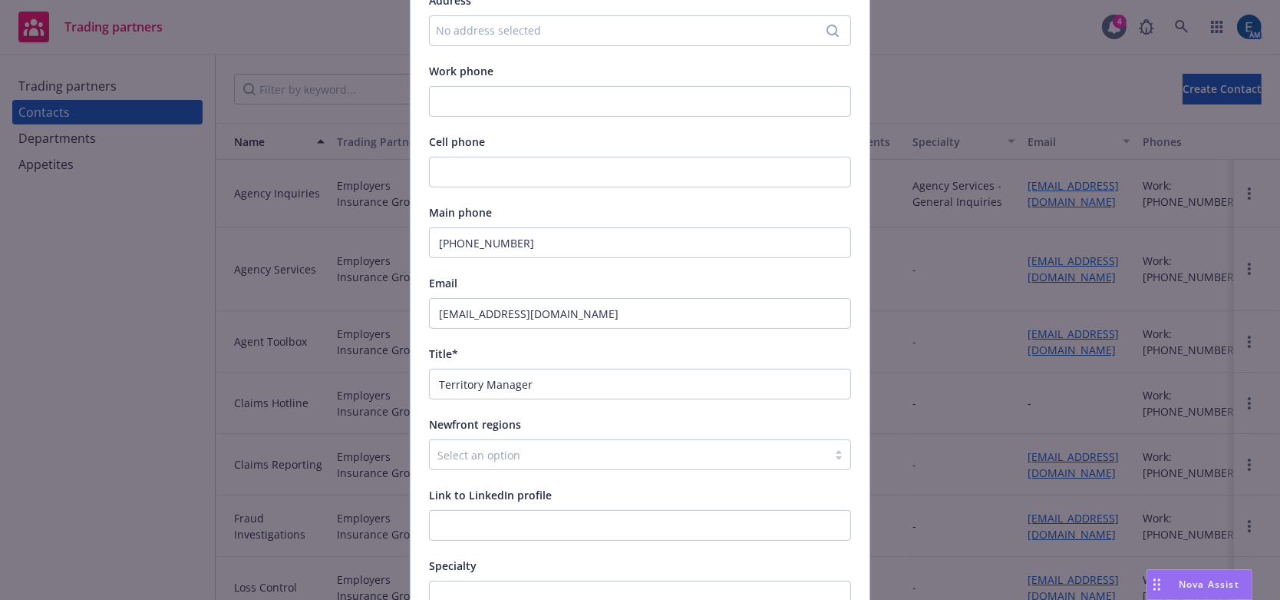
click at [485, 556] on div "Specialty" at bounding box center [640, 565] width 422 height 18
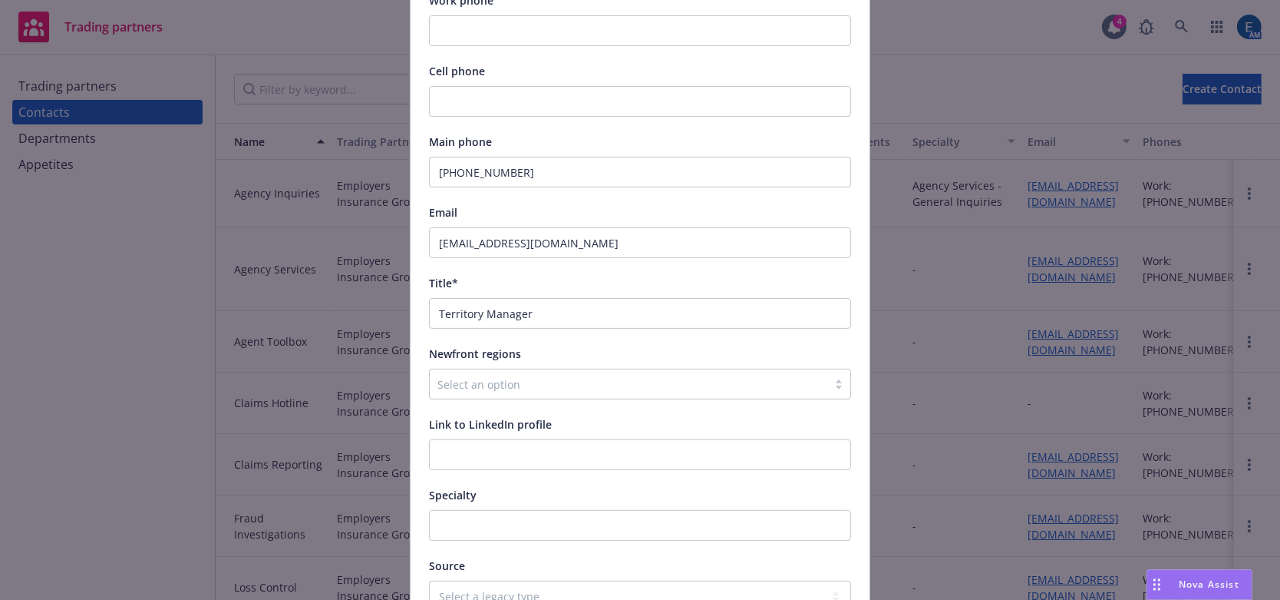
scroll to position [561, 0]
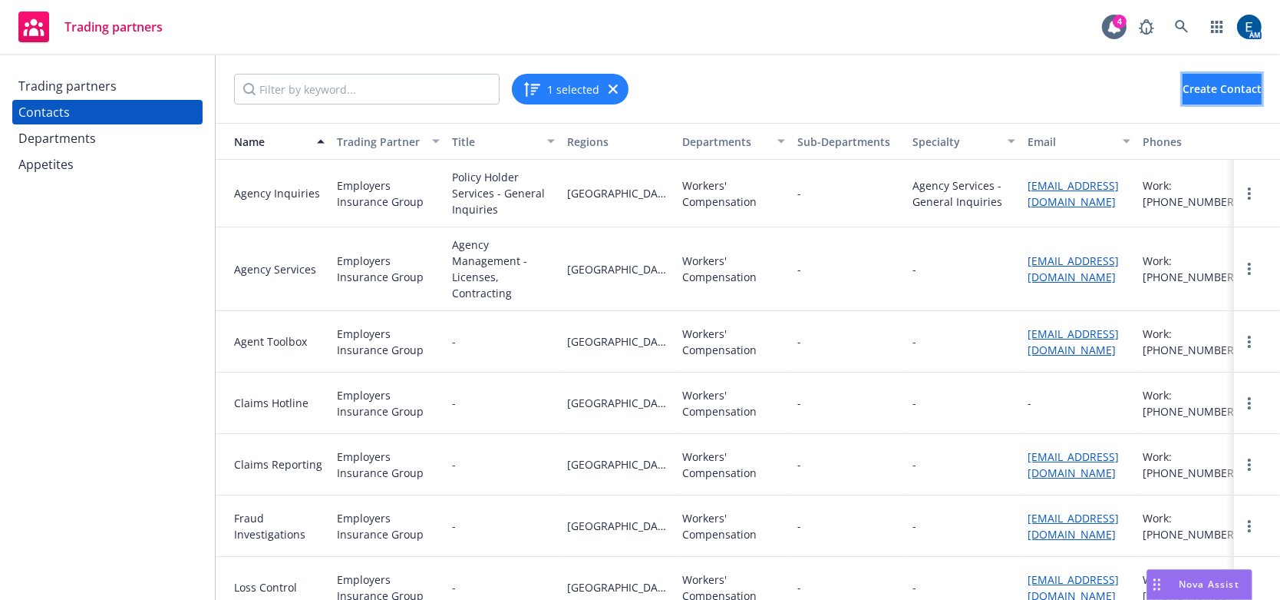
click at [1183, 84] on span "Create Contact" at bounding box center [1222, 88] width 79 height 15
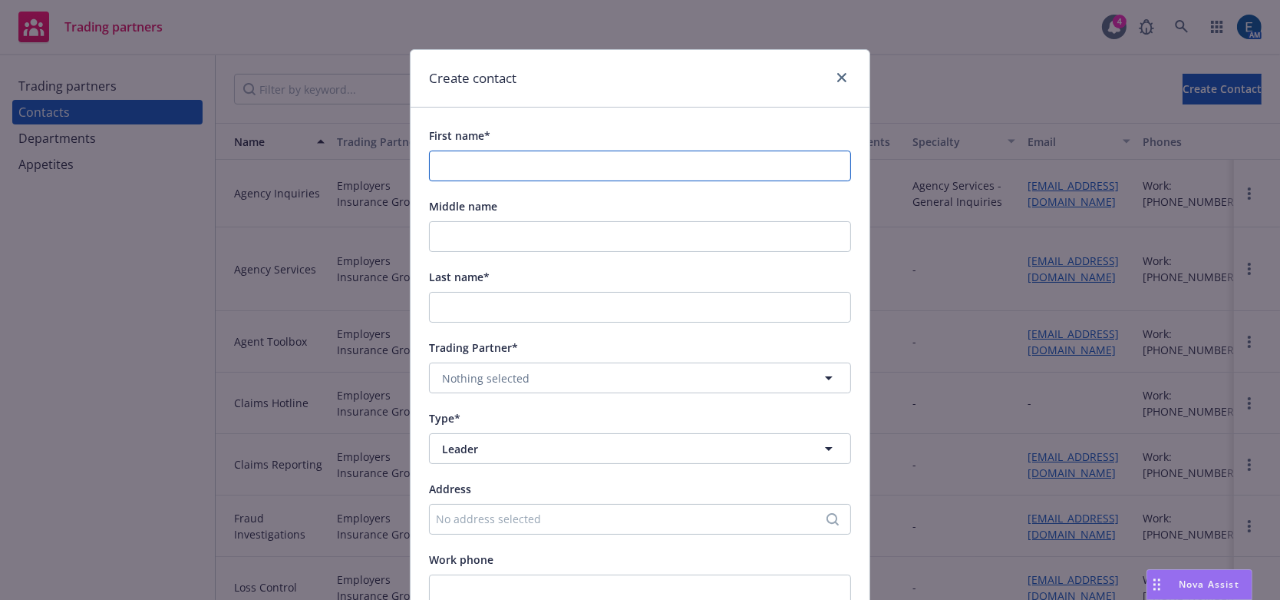
click at [444, 150] on input "First name*" at bounding box center [640, 165] width 422 height 31
paste input "[PERSON_NAME]"
type input "[PERSON_NAME]"
click at [443, 292] on input "Last name*" at bounding box center [640, 307] width 422 height 31
paste input "[PERSON_NAME]"
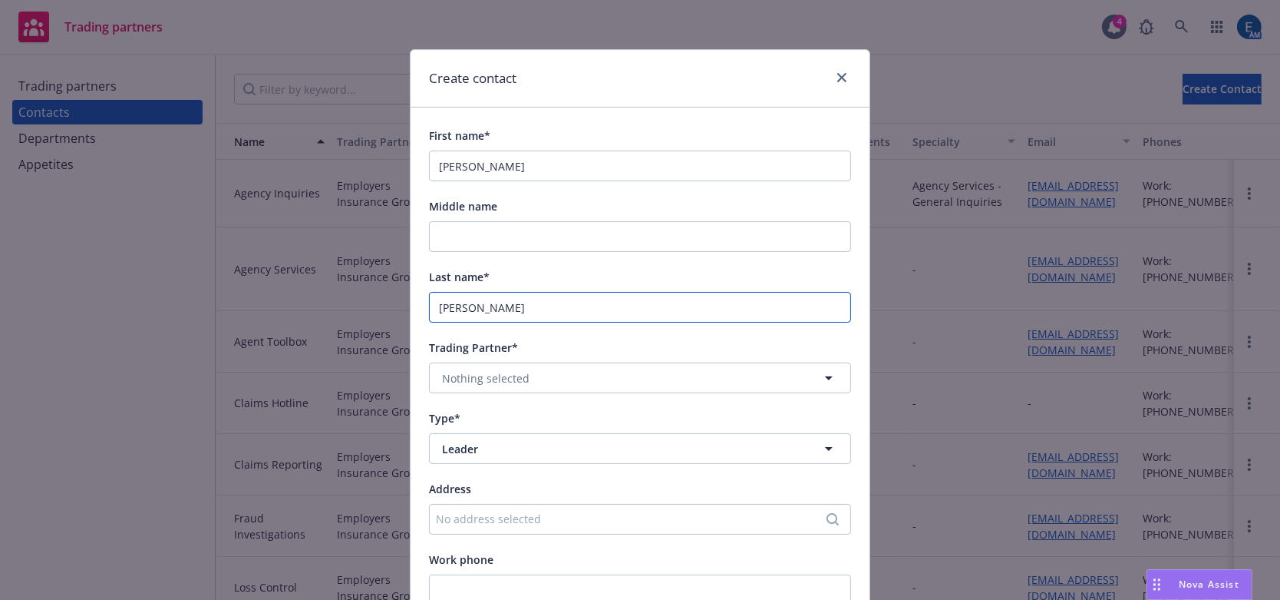
type input "[PERSON_NAME]"
click at [467, 370] on span "Nothing selected" at bounding box center [486, 378] width 88 height 16
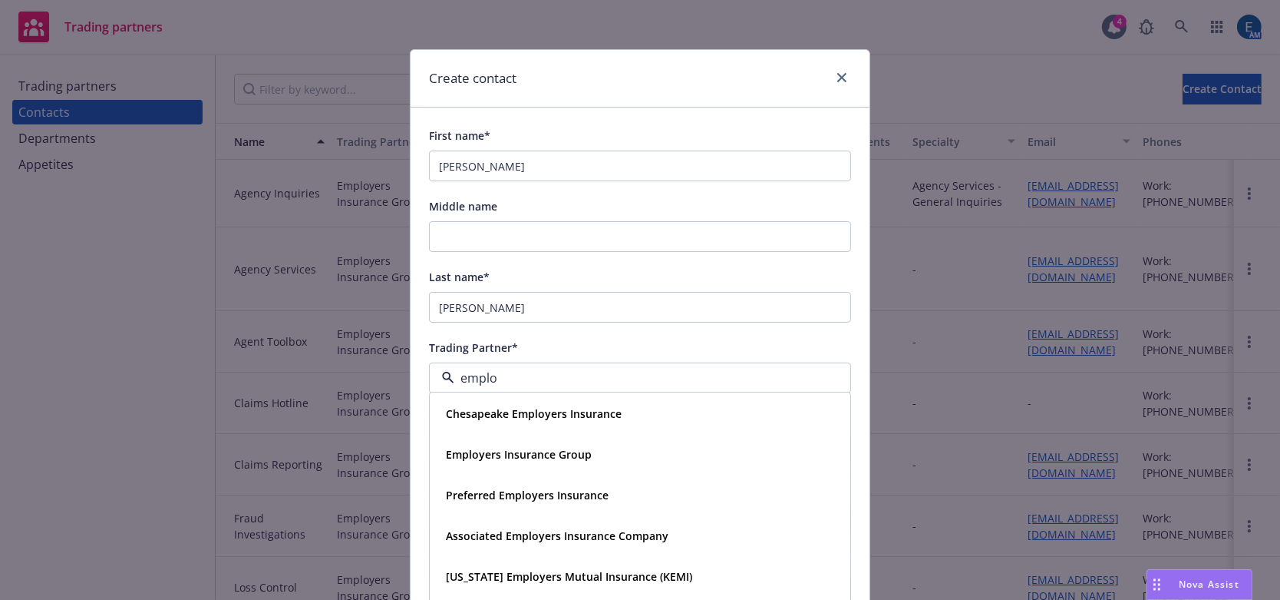
type input "employ"
click at [500, 447] on span "Employers Insurance Group" at bounding box center [519, 455] width 146 height 16
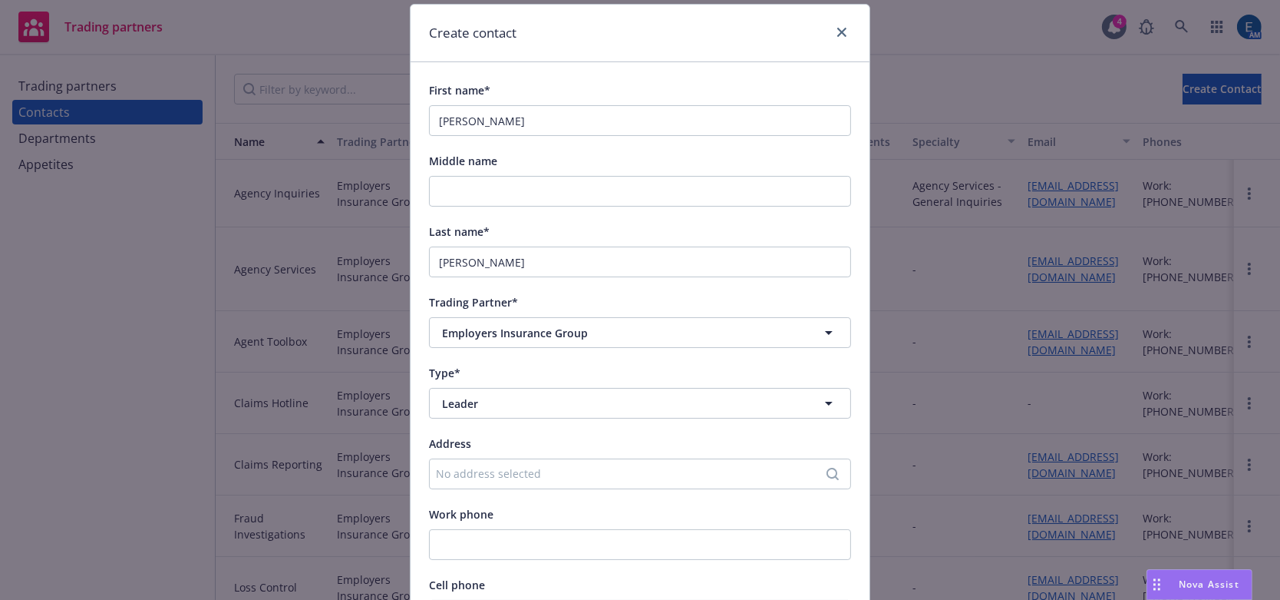
scroll to position [139, 0]
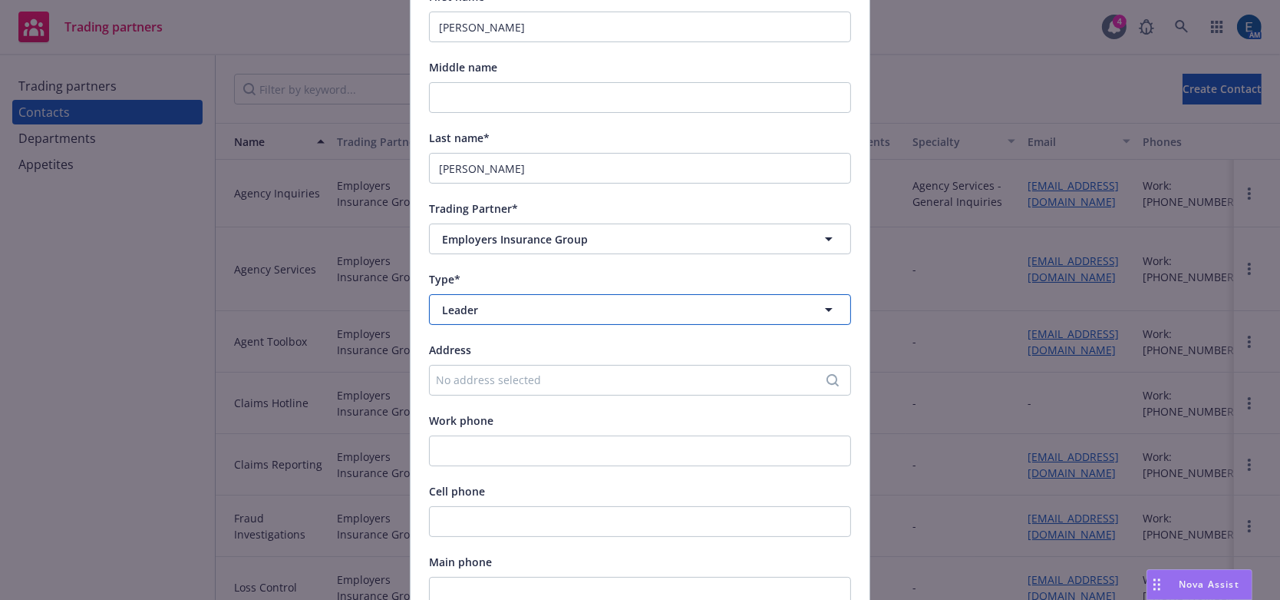
click at [528, 302] on span "Leader" at bounding box center [612, 310] width 340 height 16
click at [503, 375] on div "Department" at bounding box center [640, 386] width 401 height 22
click at [507, 372] on span "Nothing selected" at bounding box center [486, 380] width 88 height 16
click at [480, 450] on strong "Workers' Compensation" at bounding box center [509, 457] width 126 height 15
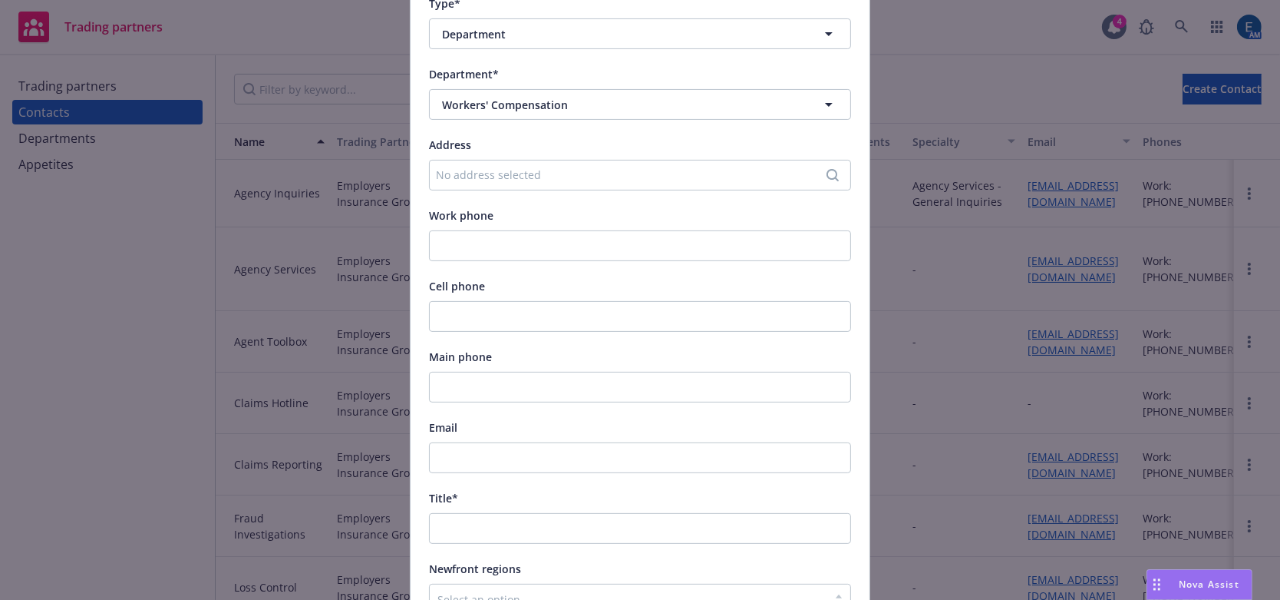
scroll to position [418, 0]
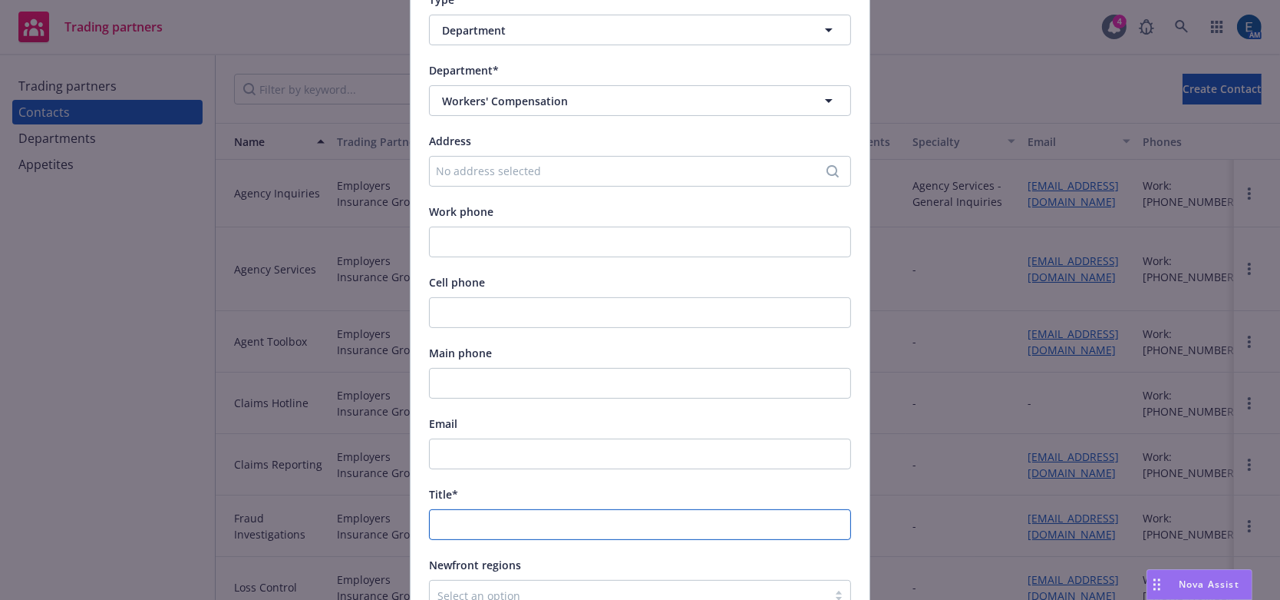
click at [529, 509] on input "Title*" at bounding box center [640, 524] width 422 height 31
paste input "Underwriter"
type input "Underwriter"
drag, startPoint x: 595, startPoint y: 362, endPoint x: 619, endPoint y: 365, distance: 24.7
click at [596, 484] on div "Title*" at bounding box center [640, 493] width 422 height 18
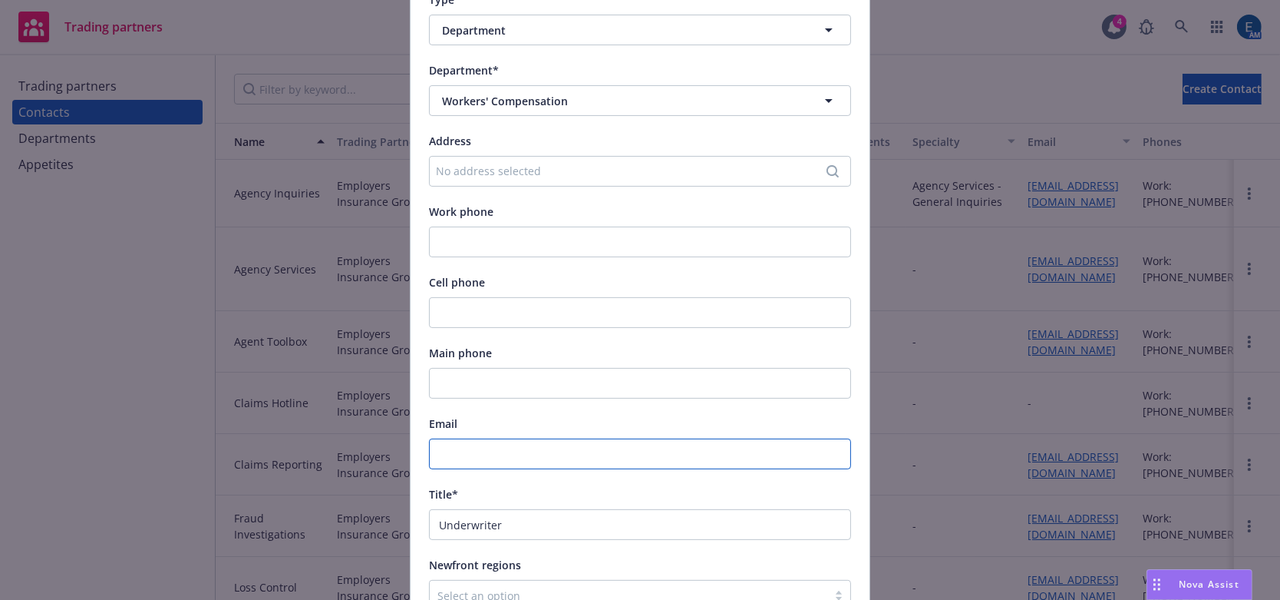
click at [533, 438] on input "Email" at bounding box center [640, 453] width 422 height 31
paste input "[EMAIL_ADDRESS][DOMAIN_NAME]"
type input "[EMAIL_ADDRESS][DOMAIN_NAME]"
click at [659, 414] on div "Email" at bounding box center [640, 423] width 422 height 18
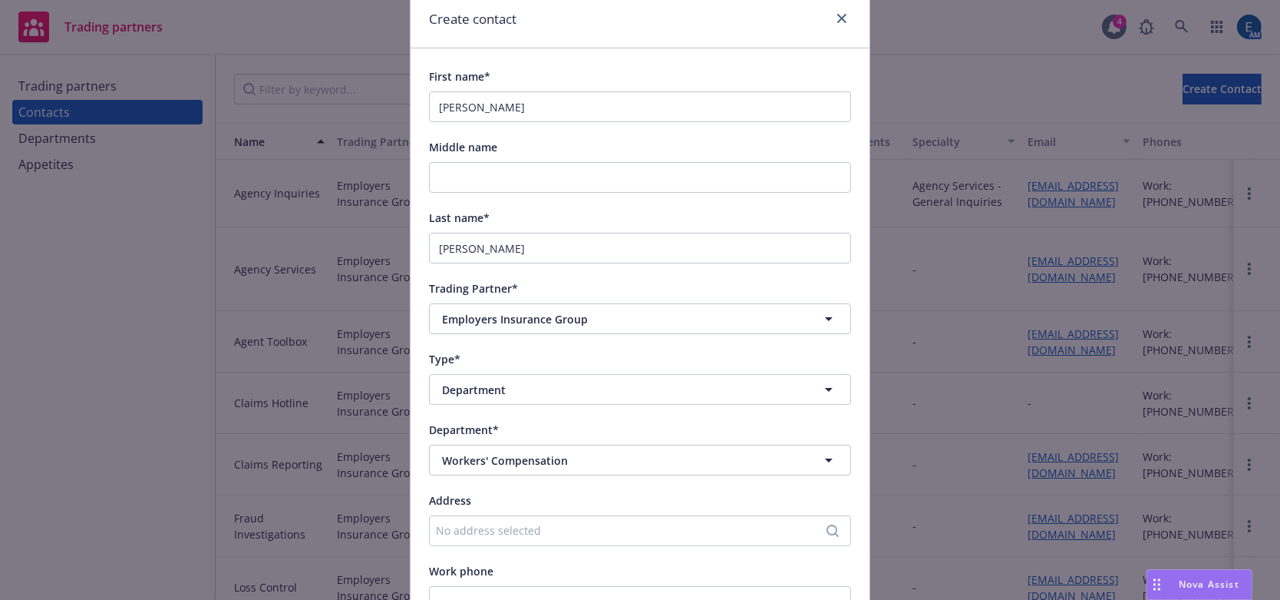
scroll to position [209, 0]
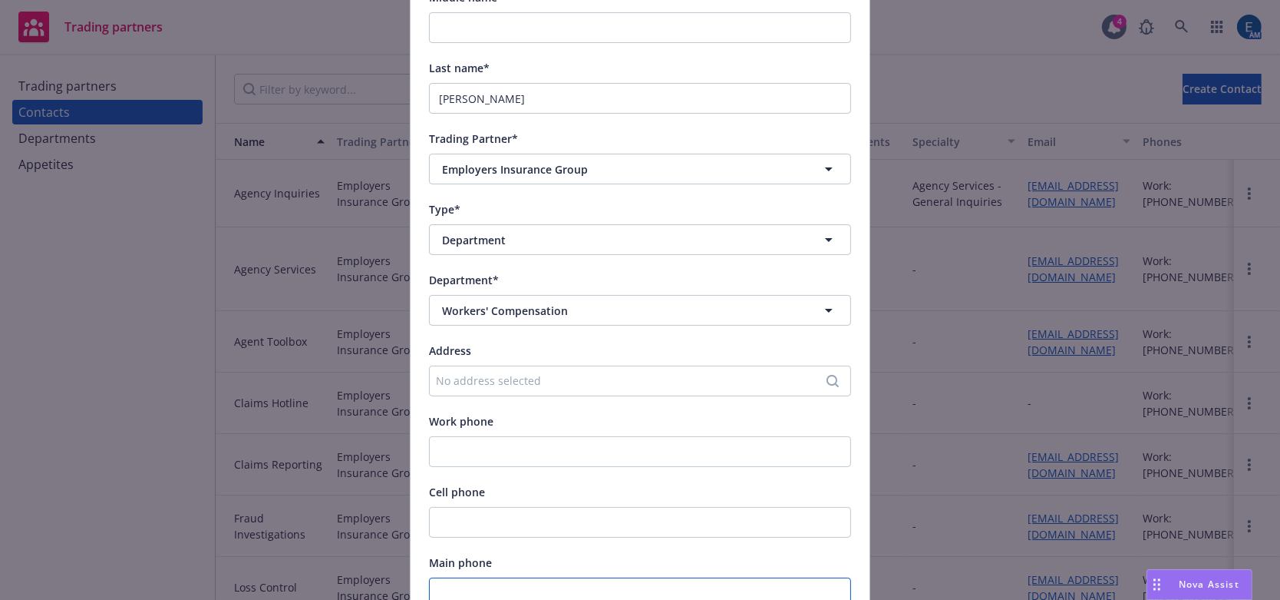
click at [467, 577] on input "Main phone" at bounding box center [640, 592] width 422 height 31
paste input "[PHONE_NUMBER]"
click at [590, 577] on input "[PHONE_NUMBER]" at bounding box center [640, 592] width 422 height 31
type input "[PHONE_NUMBER]"
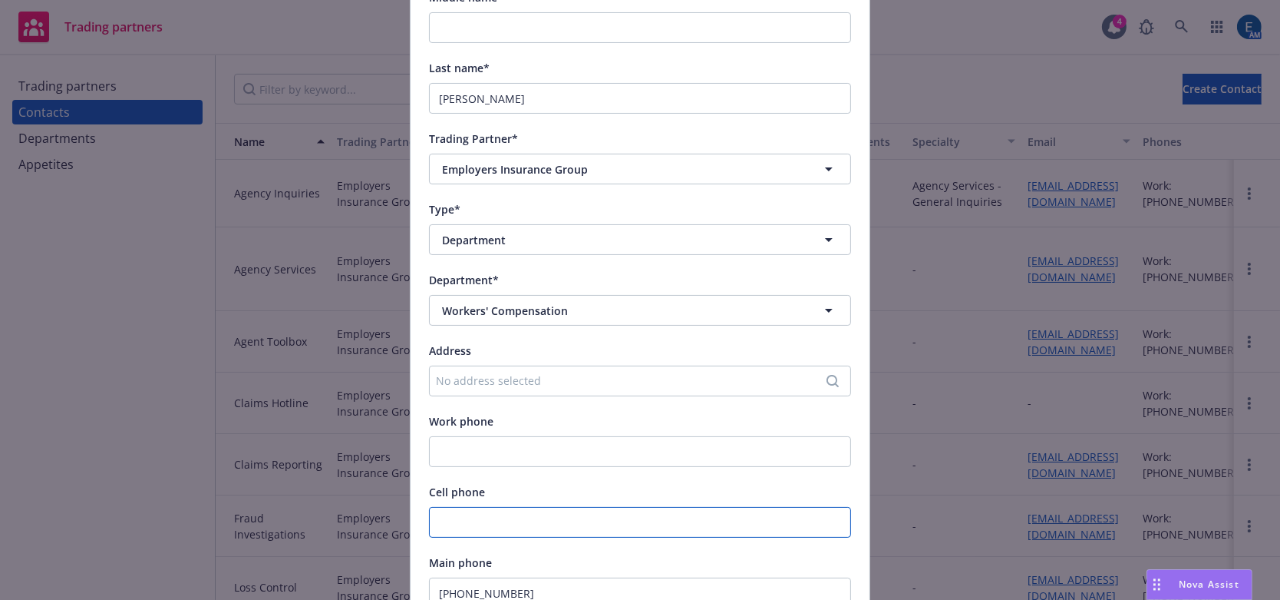
click at [602, 507] on input "Cell phone" at bounding box center [640, 522] width 422 height 31
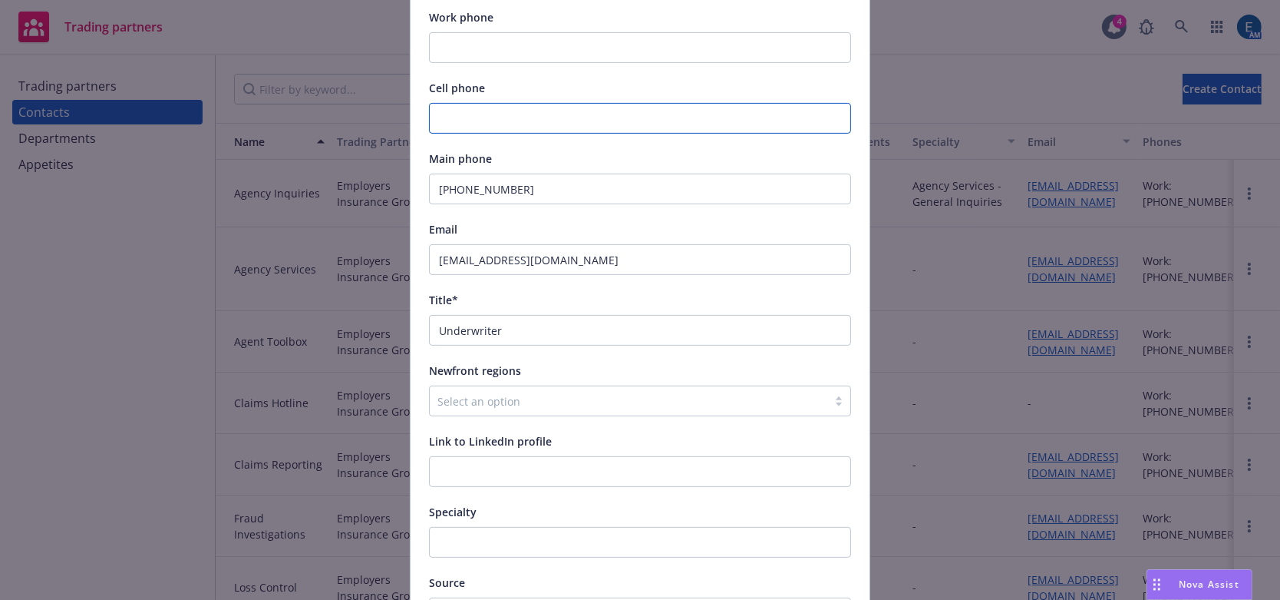
scroll to position [617, 0]
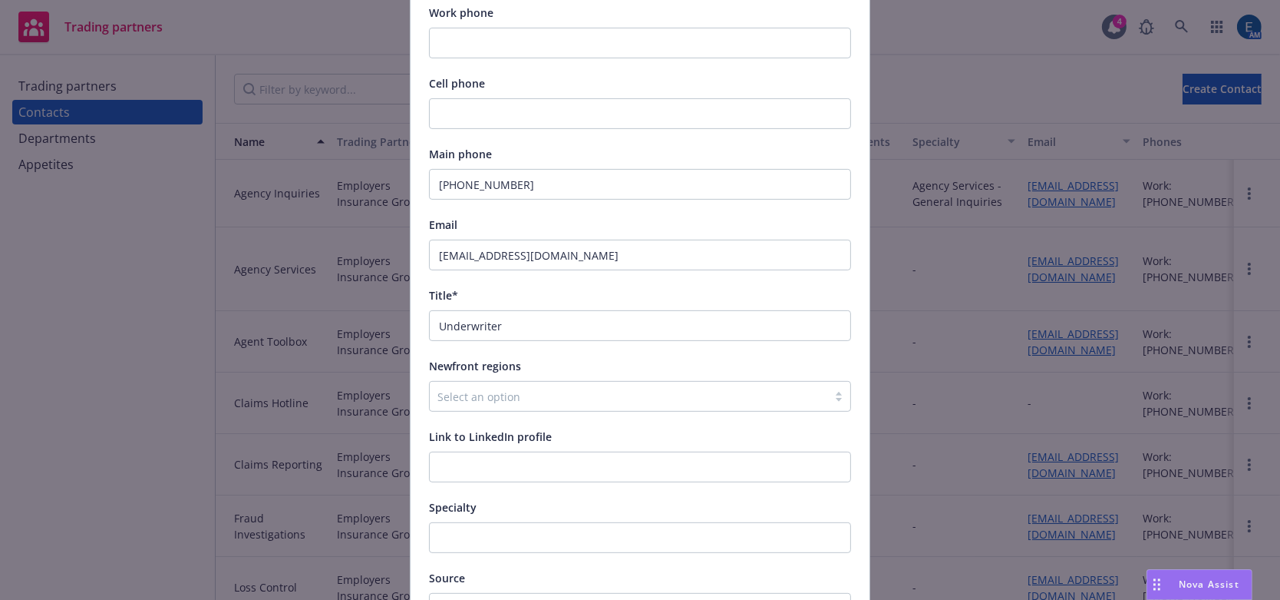
drag, startPoint x: 834, startPoint y: 514, endPoint x: 668, endPoint y: 369, distance: 220.4
click at [668, 369] on form "First name* [PERSON_NAME] Middle name Last name* [PERSON_NAME] Trading Partner*…" at bounding box center [640, 106] width 459 height 1232
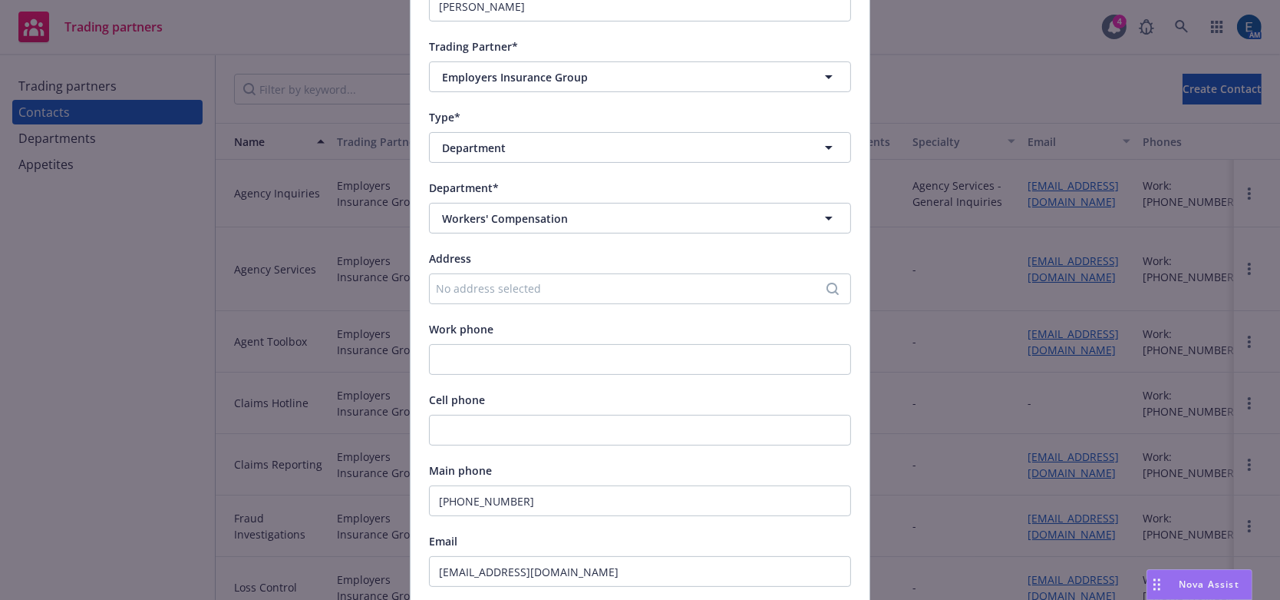
scroll to position [269, 0]
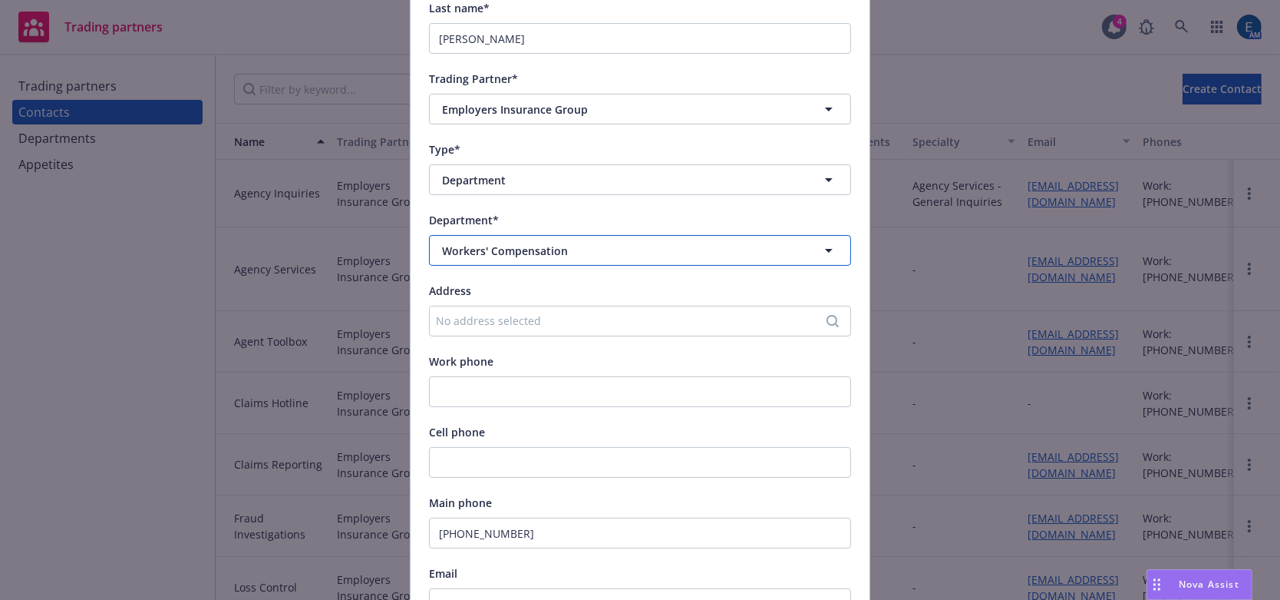
click at [539, 243] on span "Workers' Compensation" at bounding box center [505, 251] width 126 height 16
click at [541, 241] on input at bounding box center [636, 250] width 365 height 18
click at [556, 320] on strong "Workers' Compensation" at bounding box center [509, 327] width 126 height 15
click at [735, 281] on div "Address" at bounding box center [640, 290] width 422 height 18
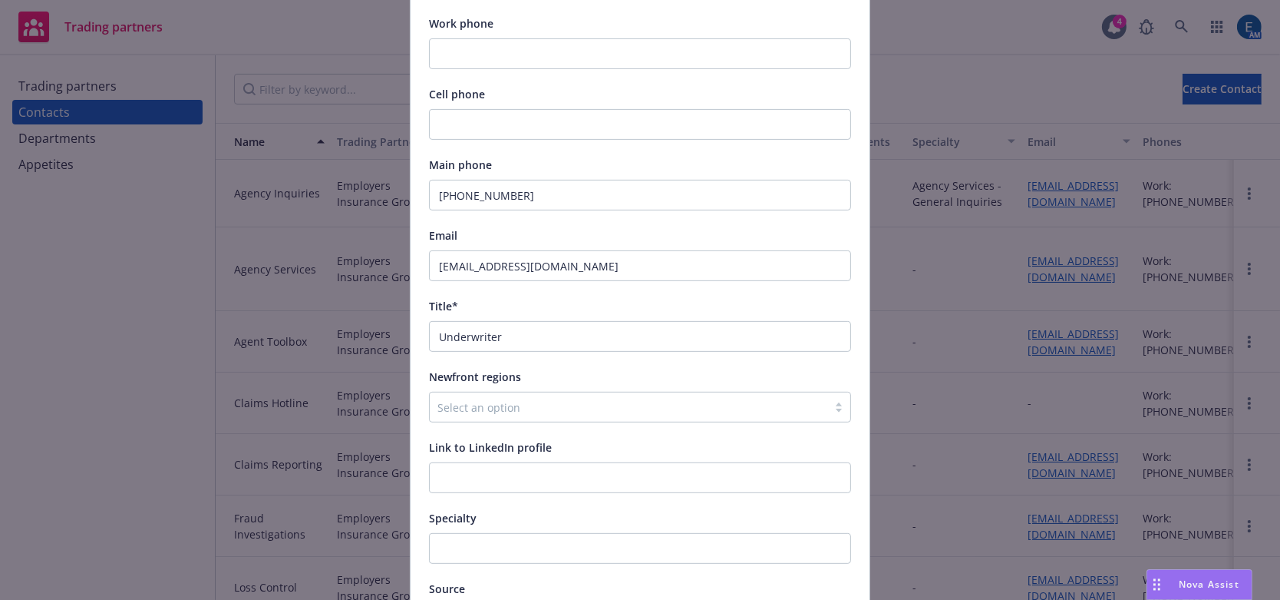
scroll to position [617, 0]
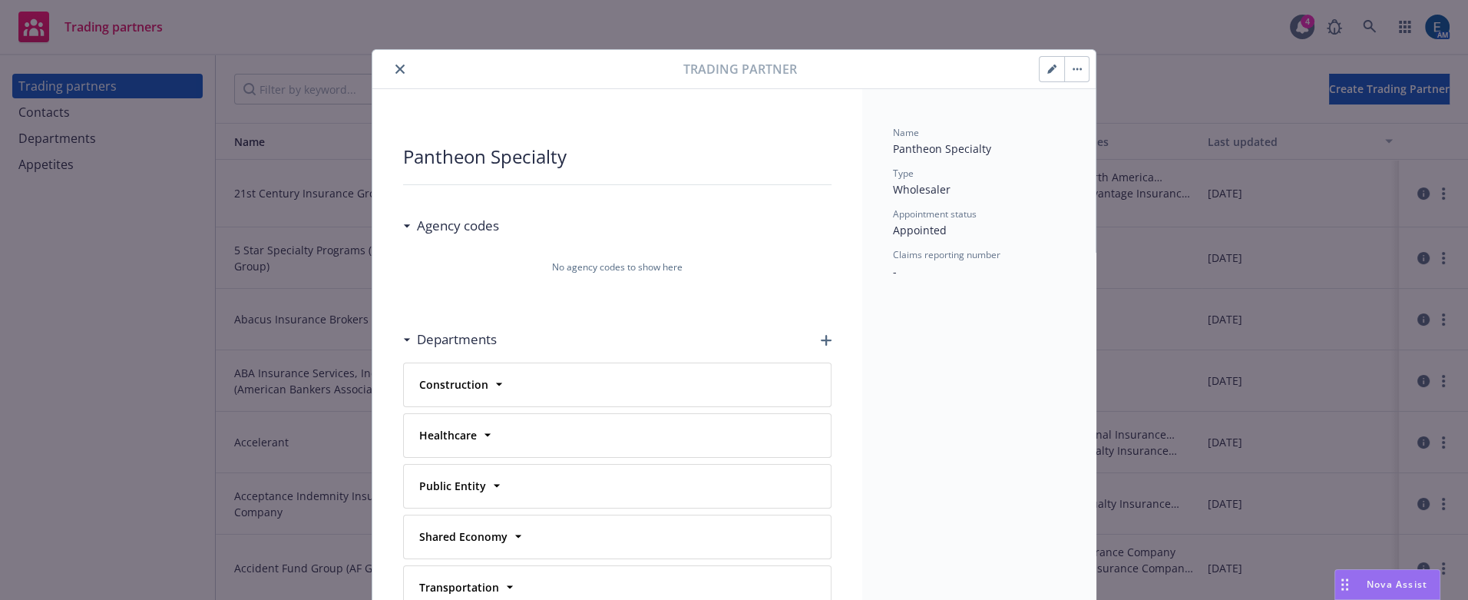
click at [395, 64] on icon "close" at bounding box center [399, 68] width 9 height 9
